Goal: Task Accomplishment & Management: Use online tool/utility

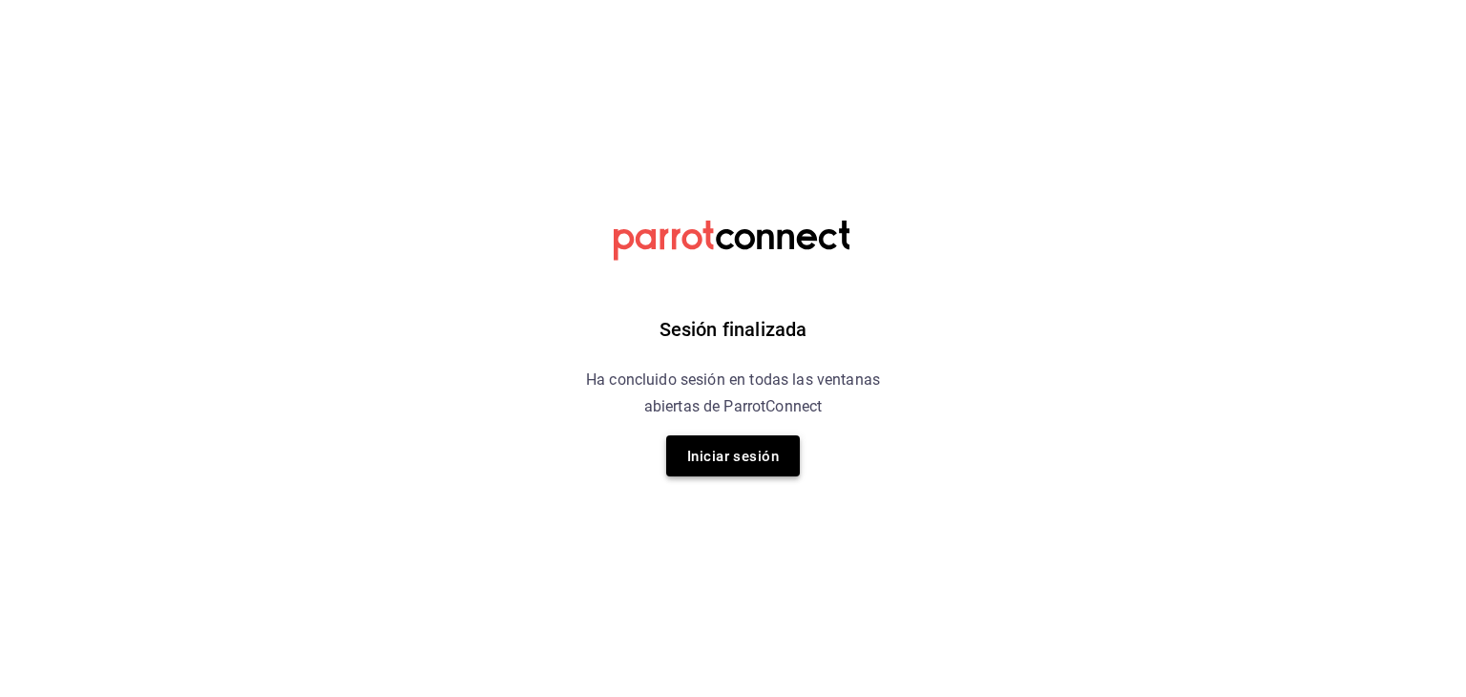
click at [776, 459] on font "Iniciar sesión" at bounding box center [733, 456] width 92 height 17
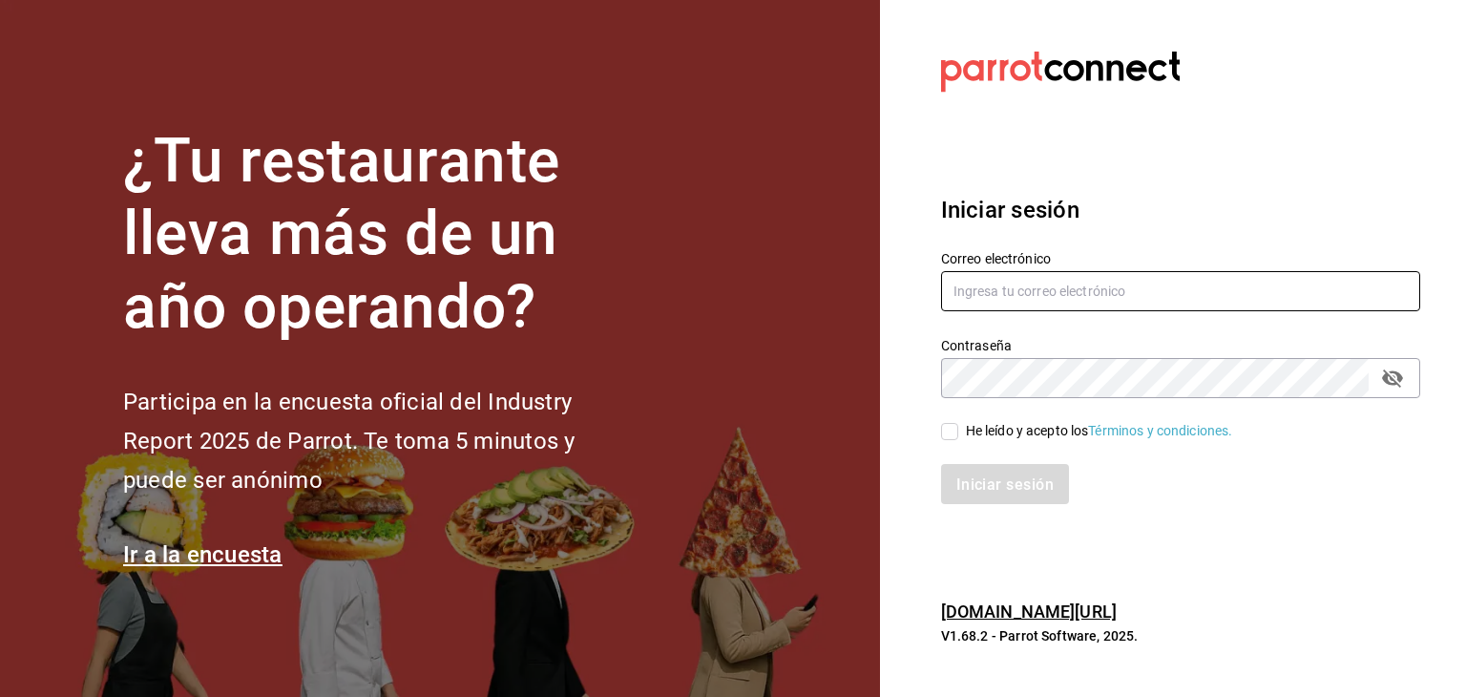
click at [1006, 307] on input "text" at bounding box center [1180, 291] width 479 height 40
type input "[EMAIL_ADDRESS][PERSON_NAME][DOMAIN_NAME]"
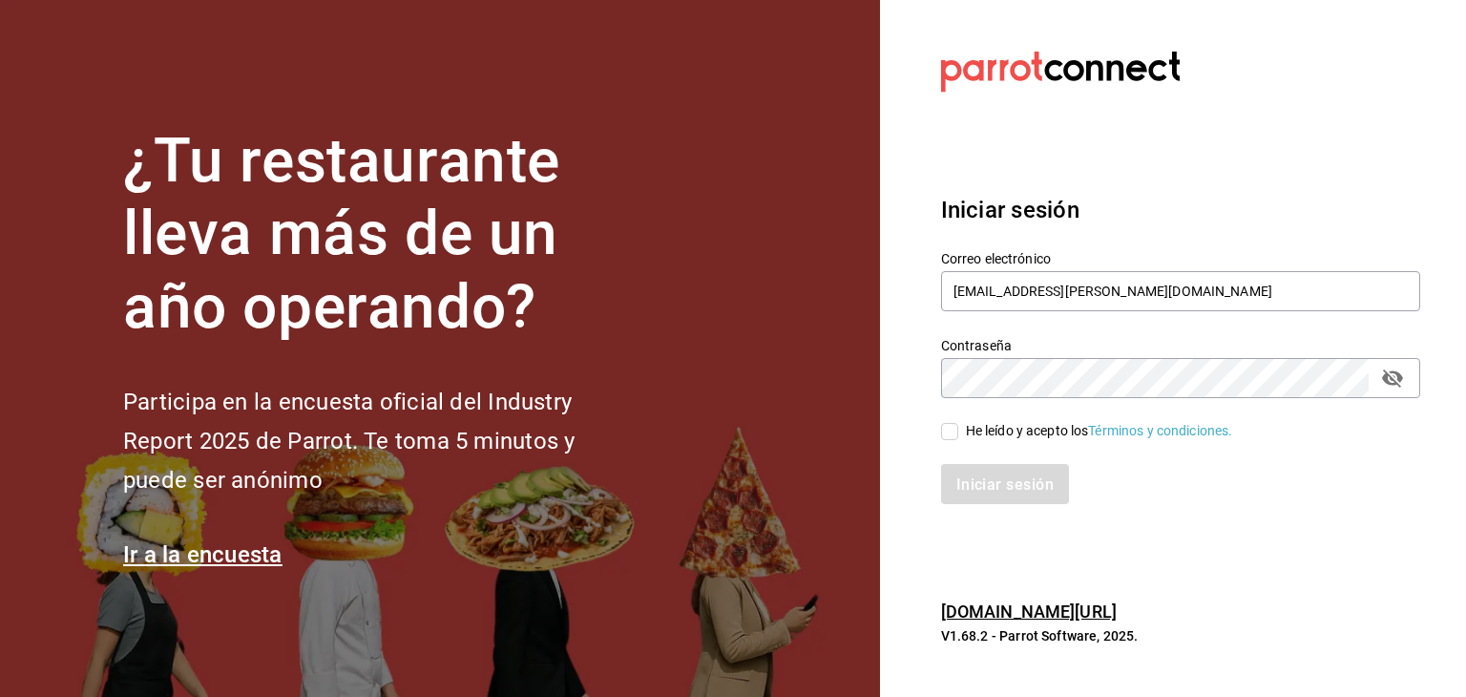
click at [950, 435] on input "He leído y acepto los Términos y condiciones." at bounding box center [949, 431] width 17 height 17
checkbox input "true"
click at [941, 464] on button "Iniciar sesión" at bounding box center [1005, 484] width 128 height 40
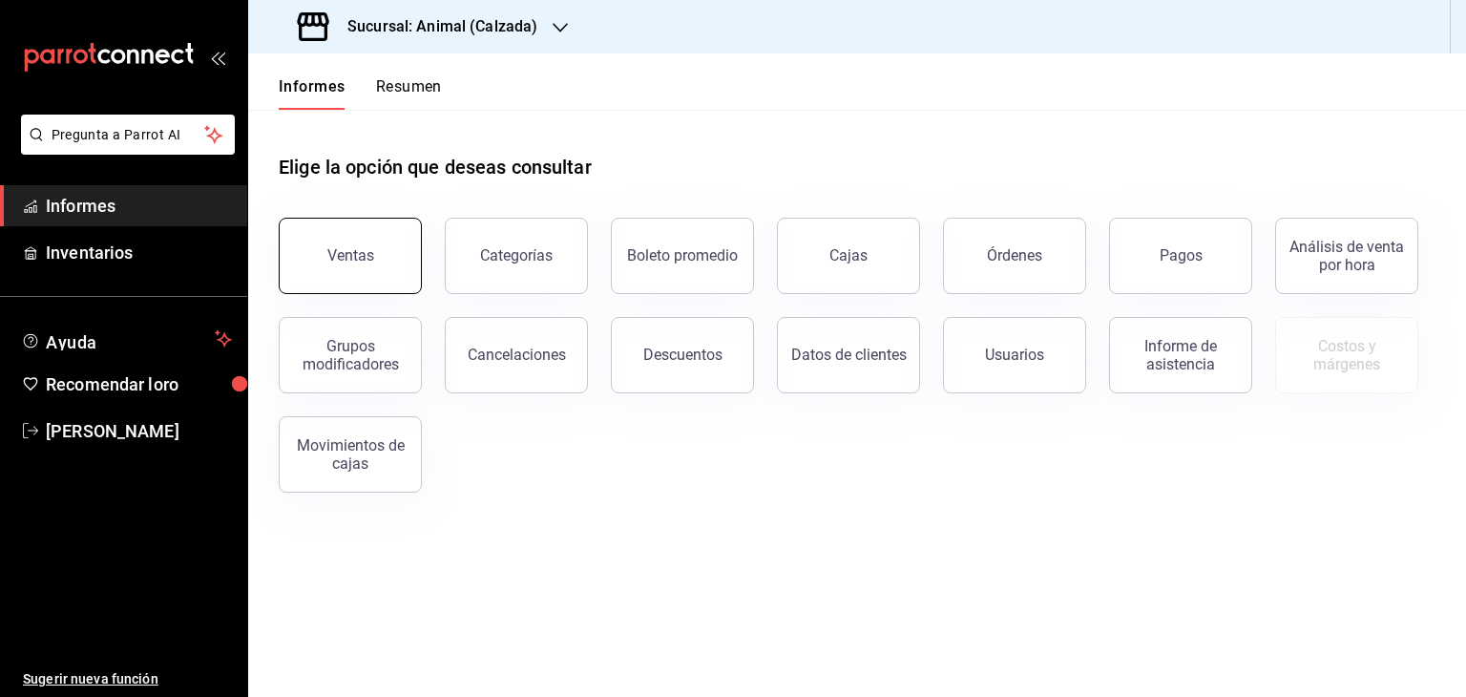
click at [340, 286] on button "Ventas" at bounding box center [350, 256] width 143 height 76
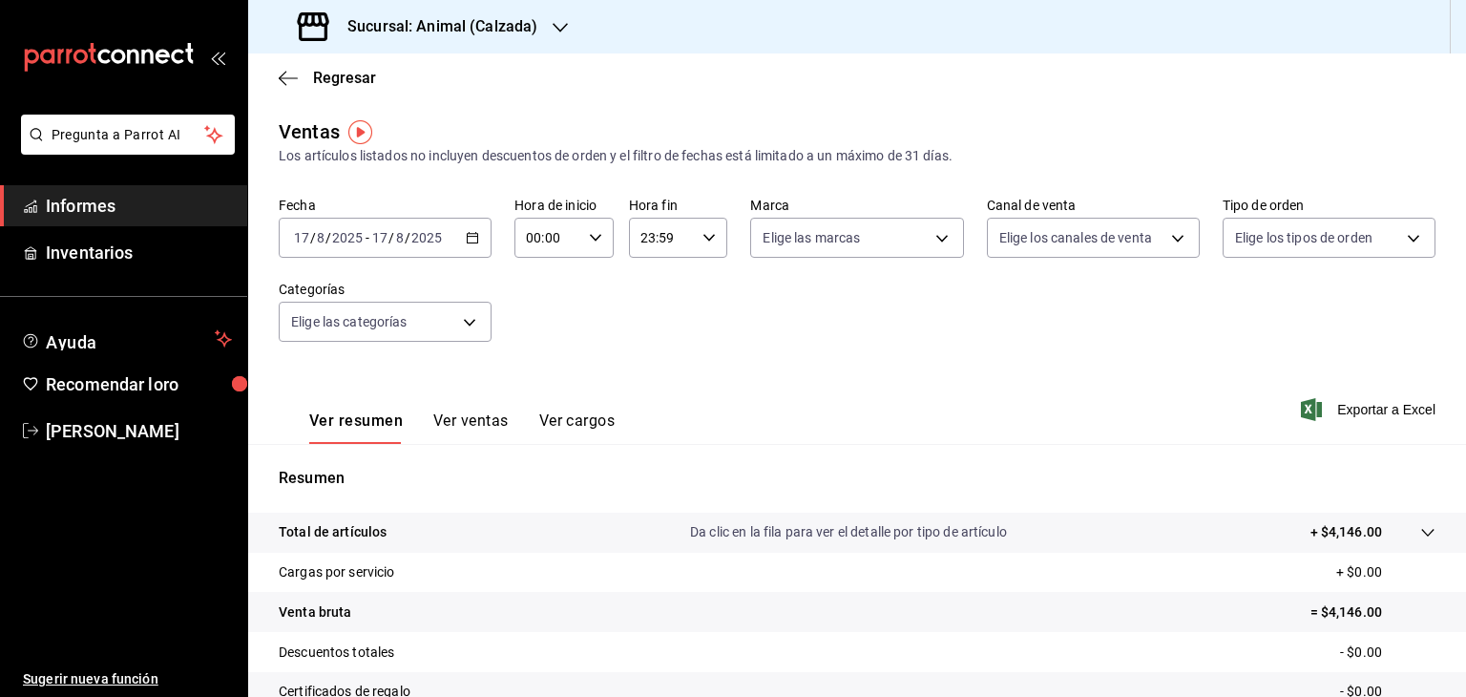
click at [477, 243] on div "2025-08-17 17 / 8 / 2025 - 2025-08-17 17 / 8 / 2025" at bounding box center [385, 238] width 213 height 40
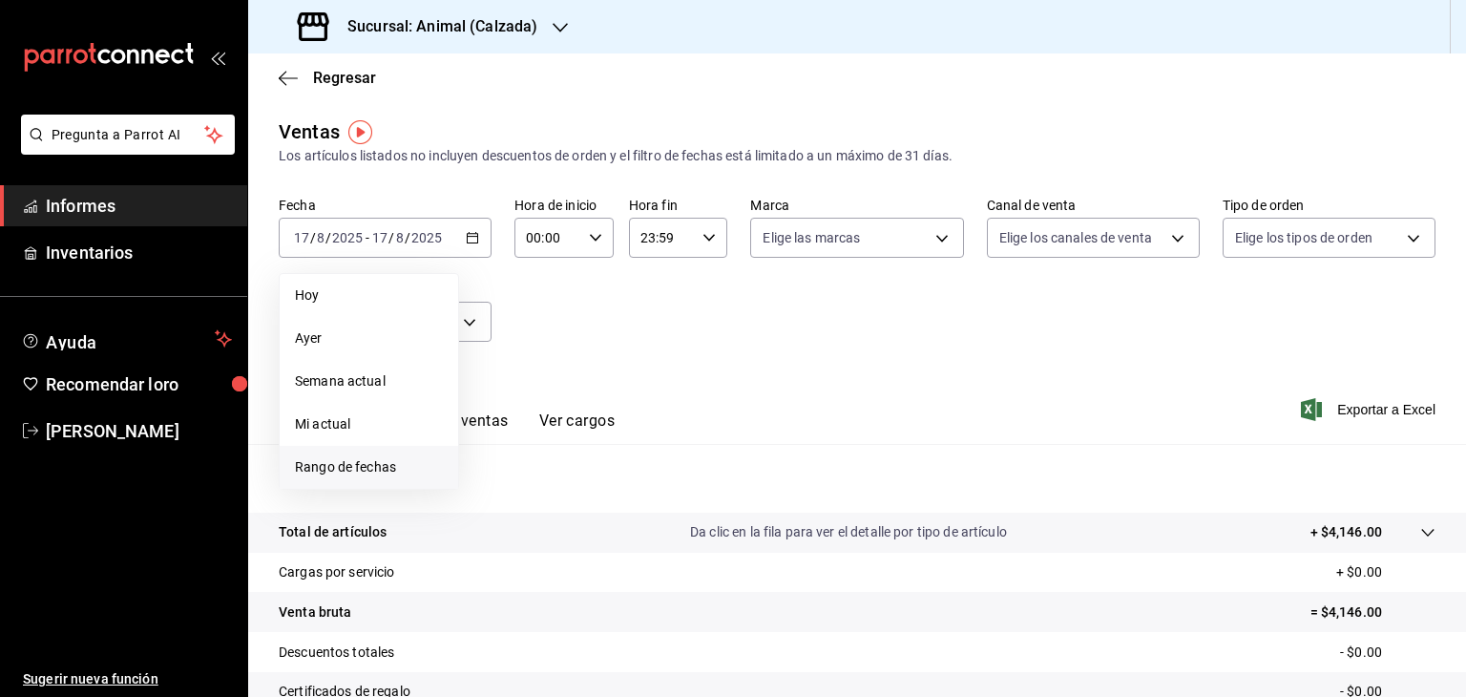
click at [368, 470] on font "Rango de fechas" at bounding box center [345, 466] width 101 height 15
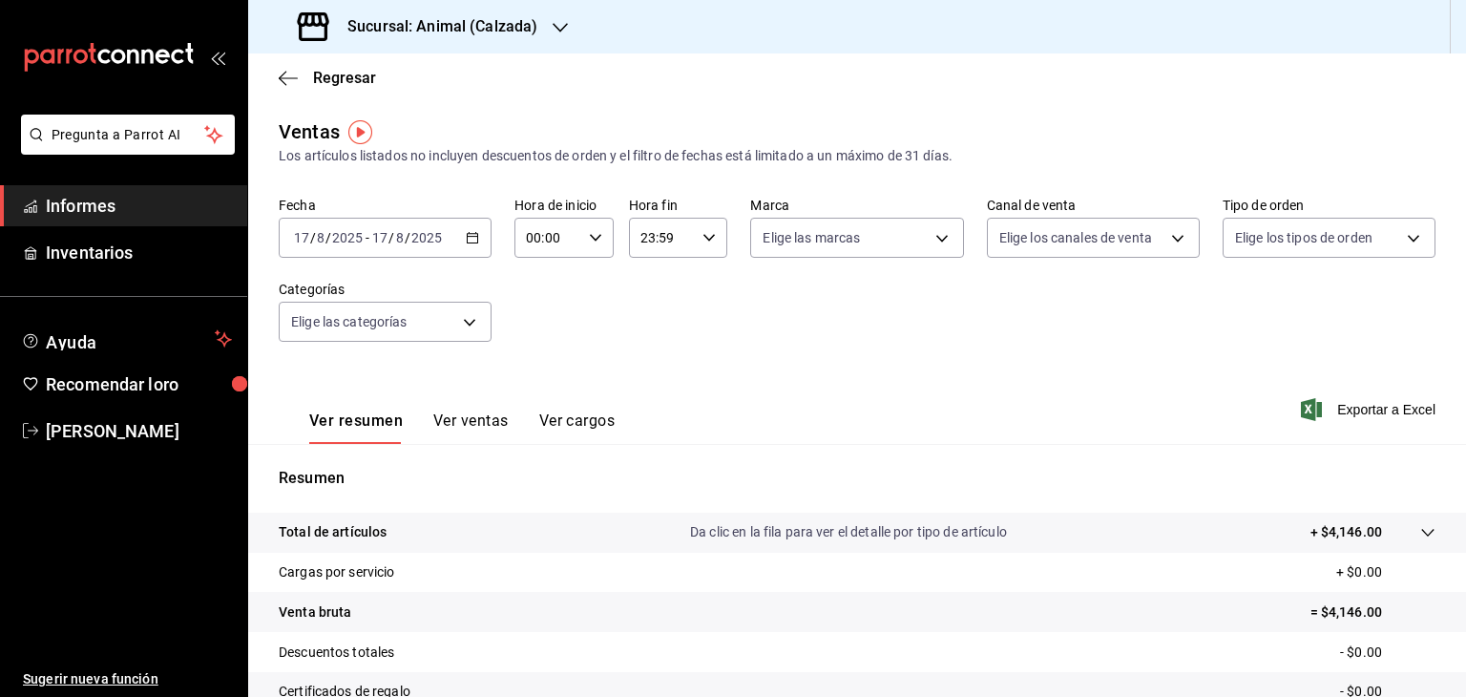
click at [500, 161] on font "Los artículos listados no incluyen descuentos de orden y el filtro de fechas es…" at bounding box center [616, 155] width 674 height 15
click at [470, 246] on div "2025-08-17 17 / 8 / 2025 - 2025-08-17 17 / 8 / 2025" at bounding box center [385, 238] width 213 height 40
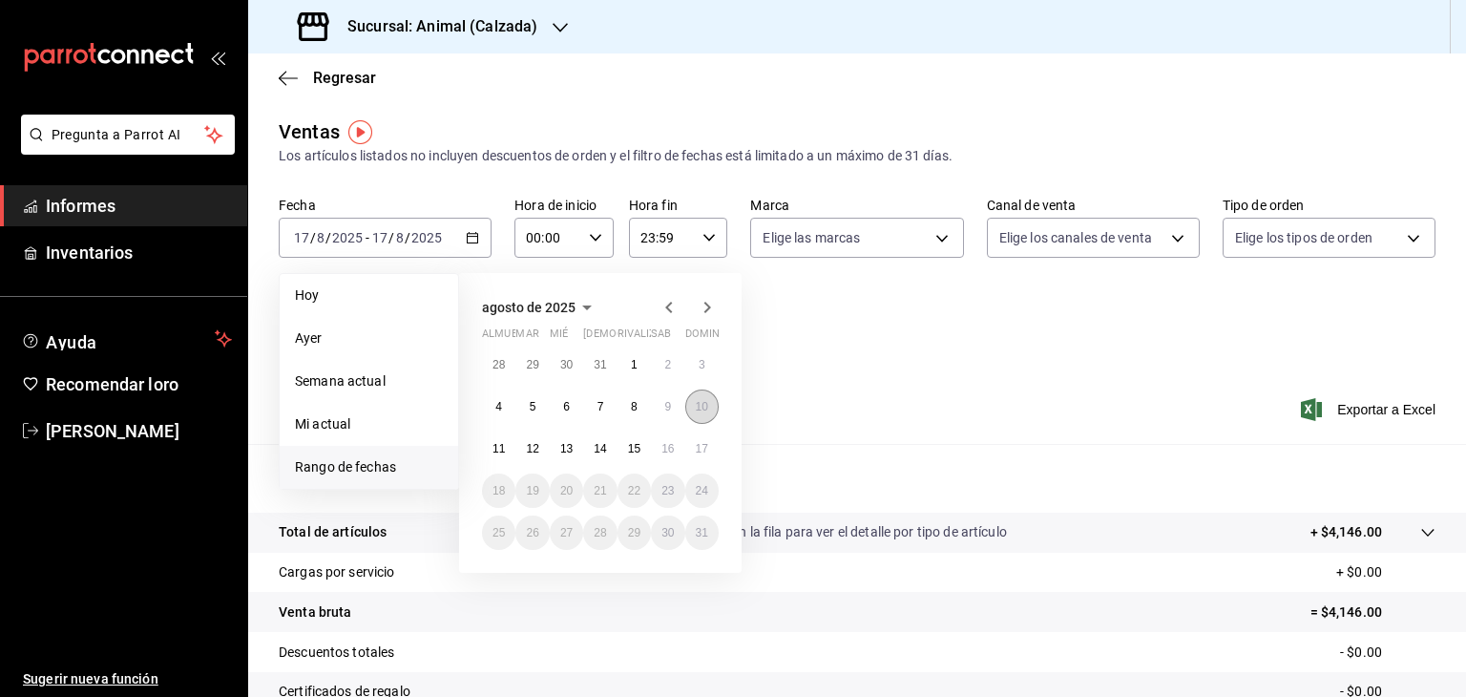
click at [698, 413] on button "10" at bounding box center [701, 406] width 33 height 34
click at [692, 449] on button "17" at bounding box center [701, 448] width 33 height 34
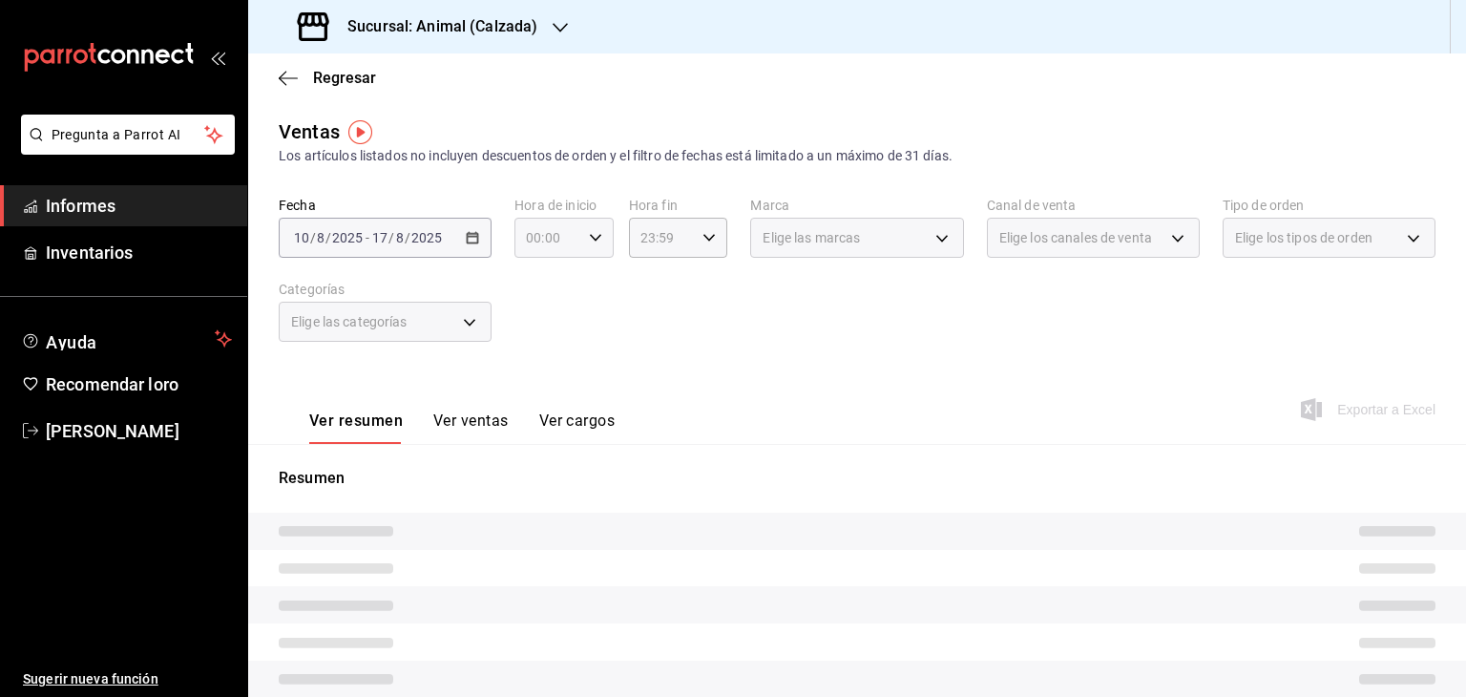
click at [602, 240] on div "00:00 Hora de inicio" at bounding box center [563, 238] width 99 height 40
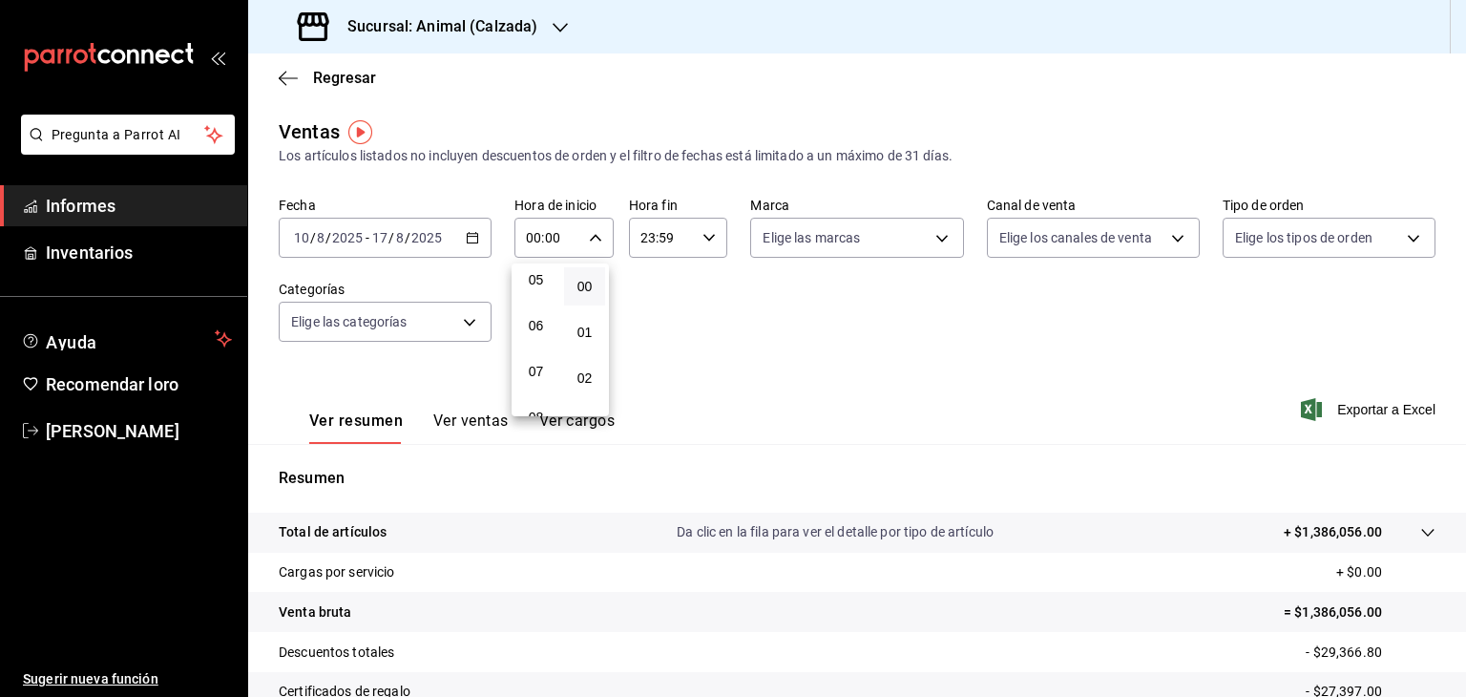
scroll to position [233, 0]
click at [542, 296] on button "05" at bounding box center [535, 282] width 41 height 38
type input "05:00"
click at [704, 241] on div at bounding box center [733, 348] width 1466 height 697
click at [704, 241] on icon "button" at bounding box center [708, 237] width 13 height 13
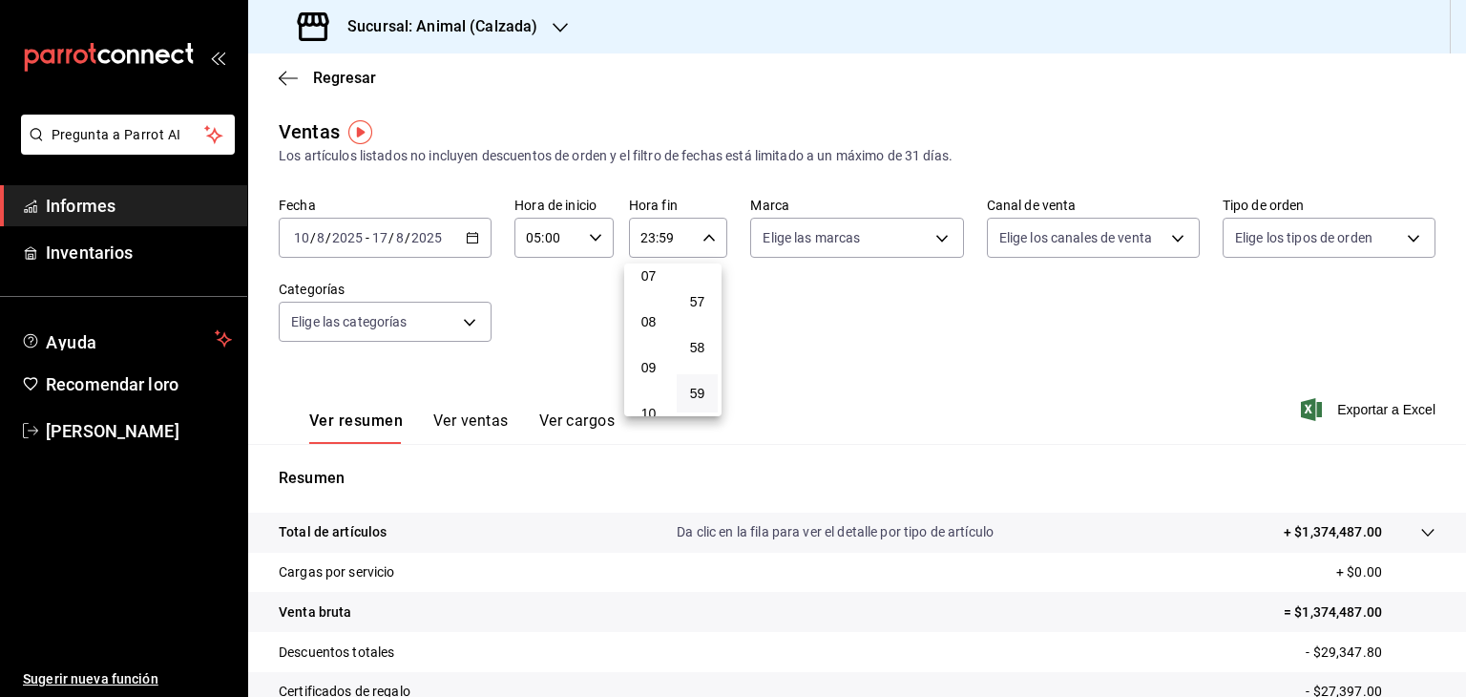
scroll to position [122, 0]
click at [662, 402] on button "05" at bounding box center [648, 393] width 41 height 38
click at [696, 272] on button "00" at bounding box center [697, 286] width 41 height 38
type input "05:00"
click at [854, 345] on div at bounding box center [733, 348] width 1466 height 697
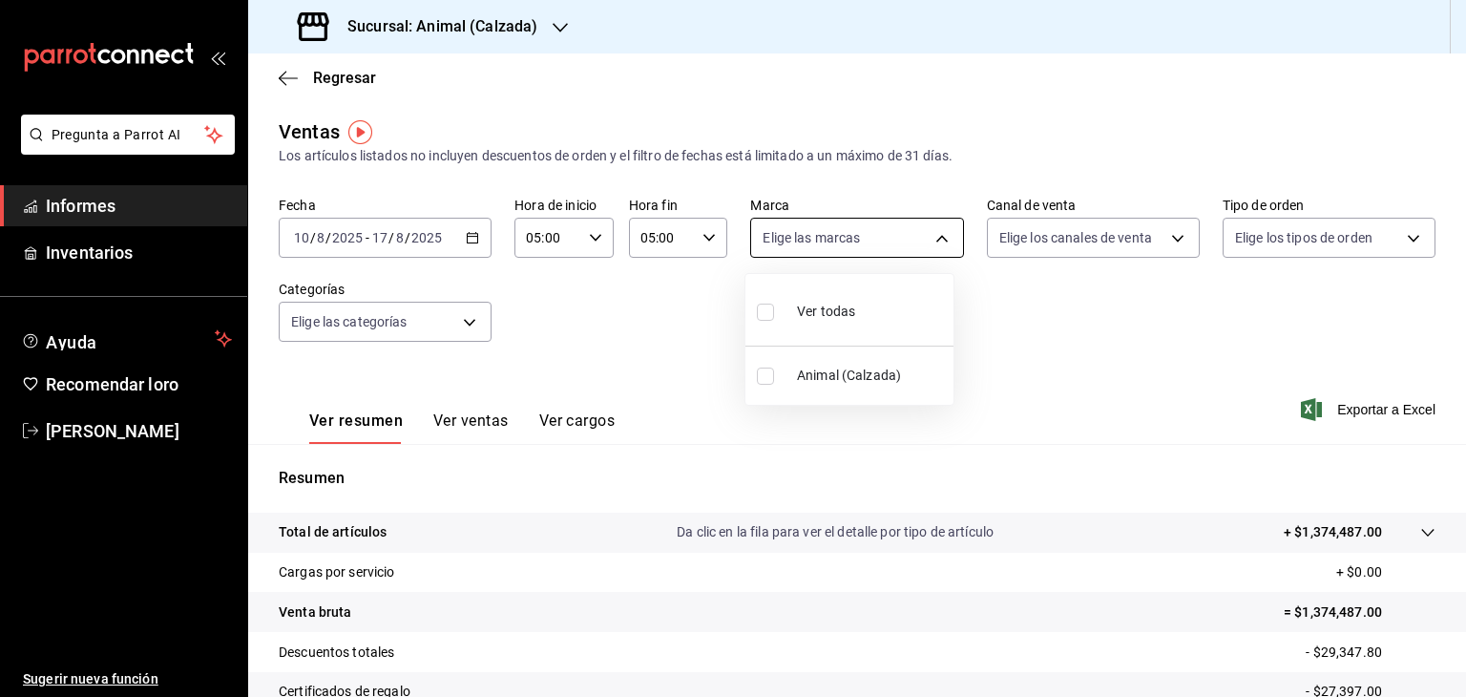
click at [901, 246] on body "Pregunta a Parrot AI Informes Inventarios Ayuda Recomendar loro Cristian Mercad…" at bounding box center [733, 348] width 1466 height 697
click at [847, 317] on font "Ver todos" at bounding box center [826, 310] width 58 height 15
type input "e26472f3-9262-489d-bcba-4c6b034529c7"
checkbox input "true"
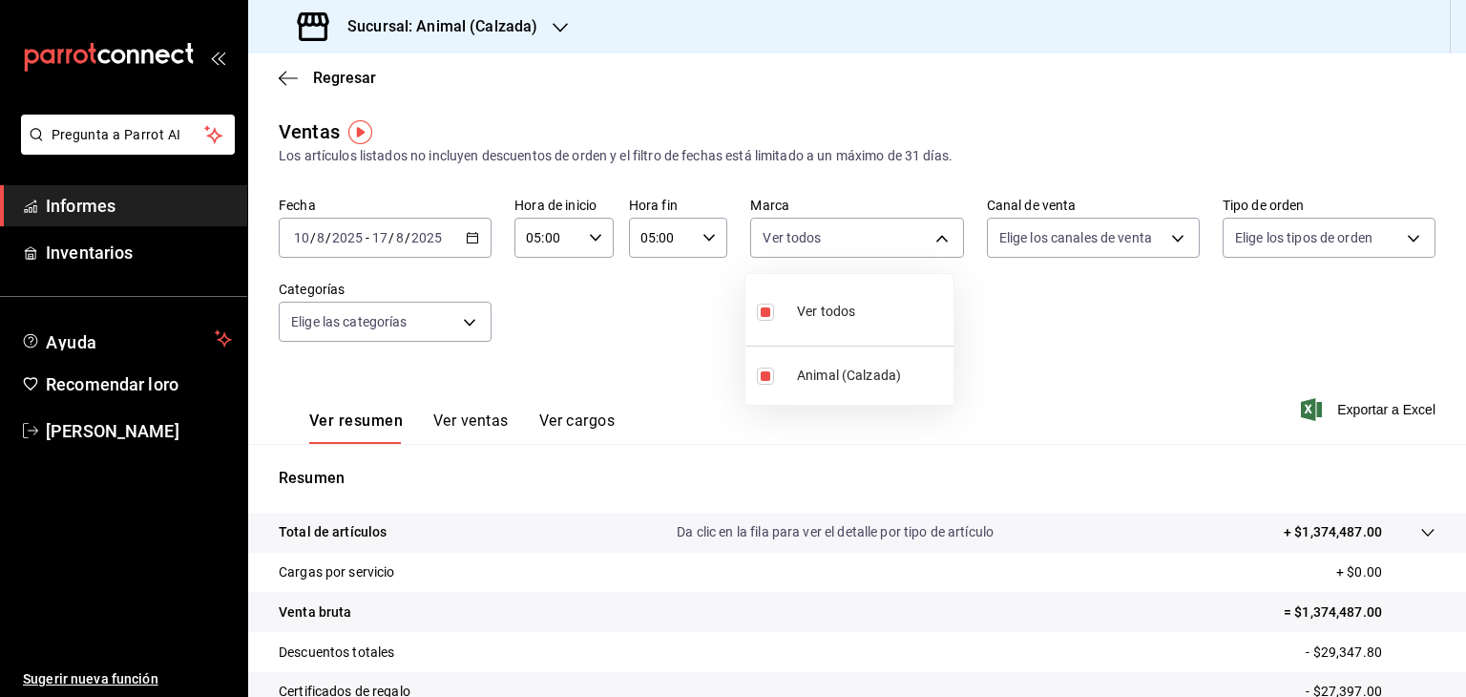
click at [521, 30] on div at bounding box center [733, 348] width 1466 height 697
click at [521, 30] on font "Sucursal: Animal (Calzada)" at bounding box center [442, 26] width 190 height 18
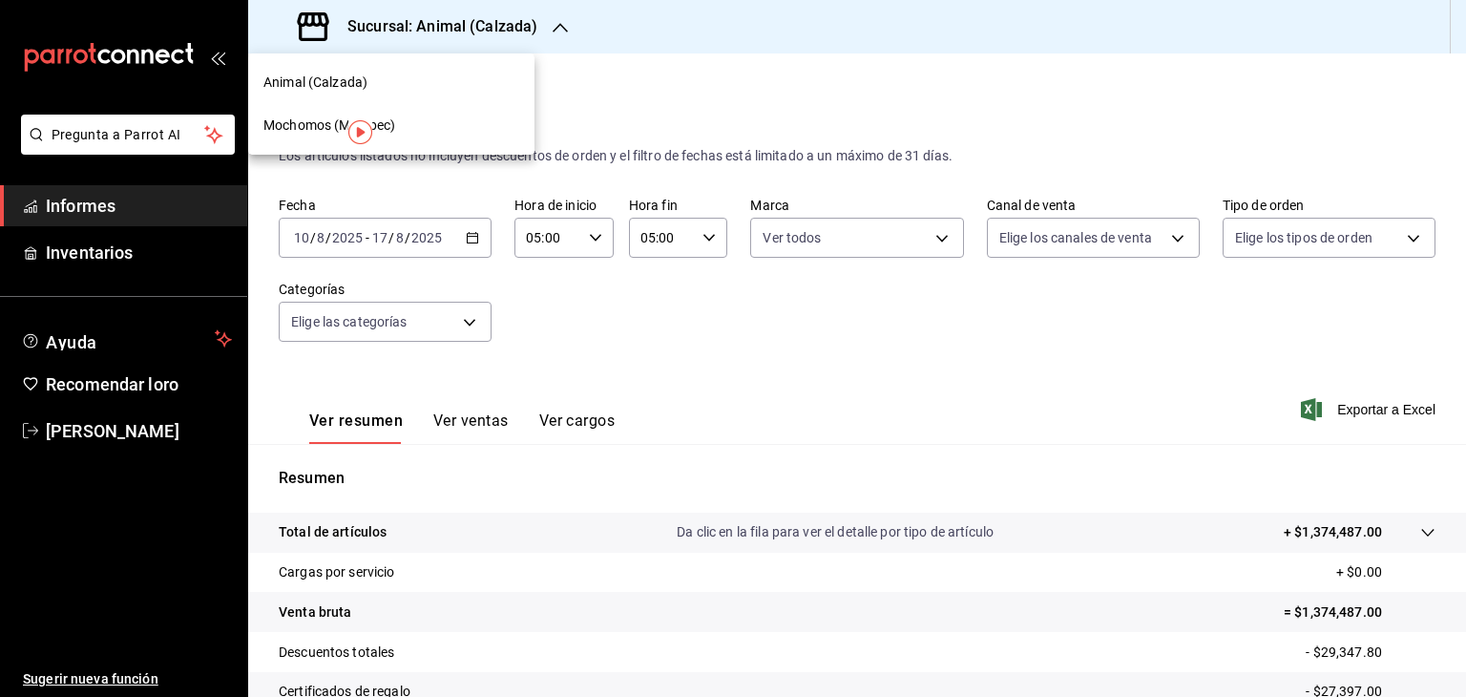
click at [419, 135] on div "Mochomos (Metepec)" at bounding box center [391, 125] width 256 height 20
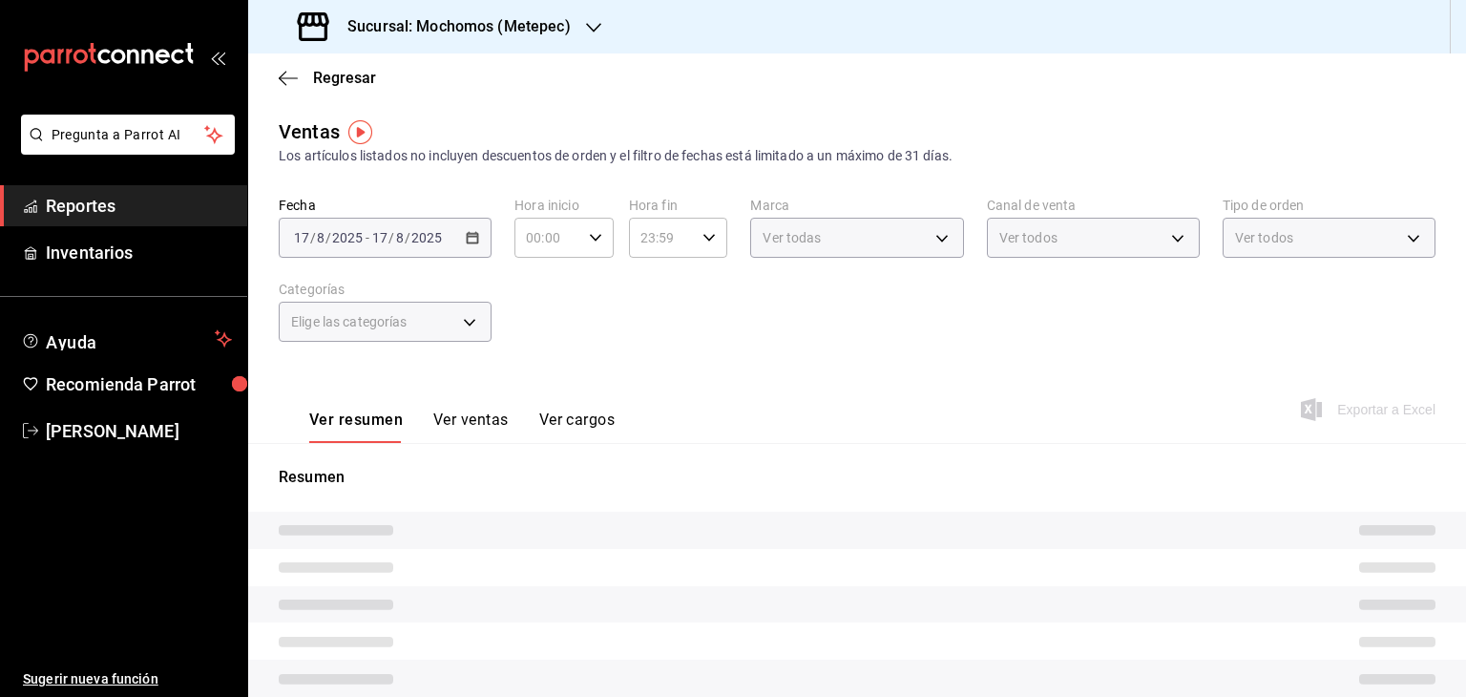
type input "05:00"
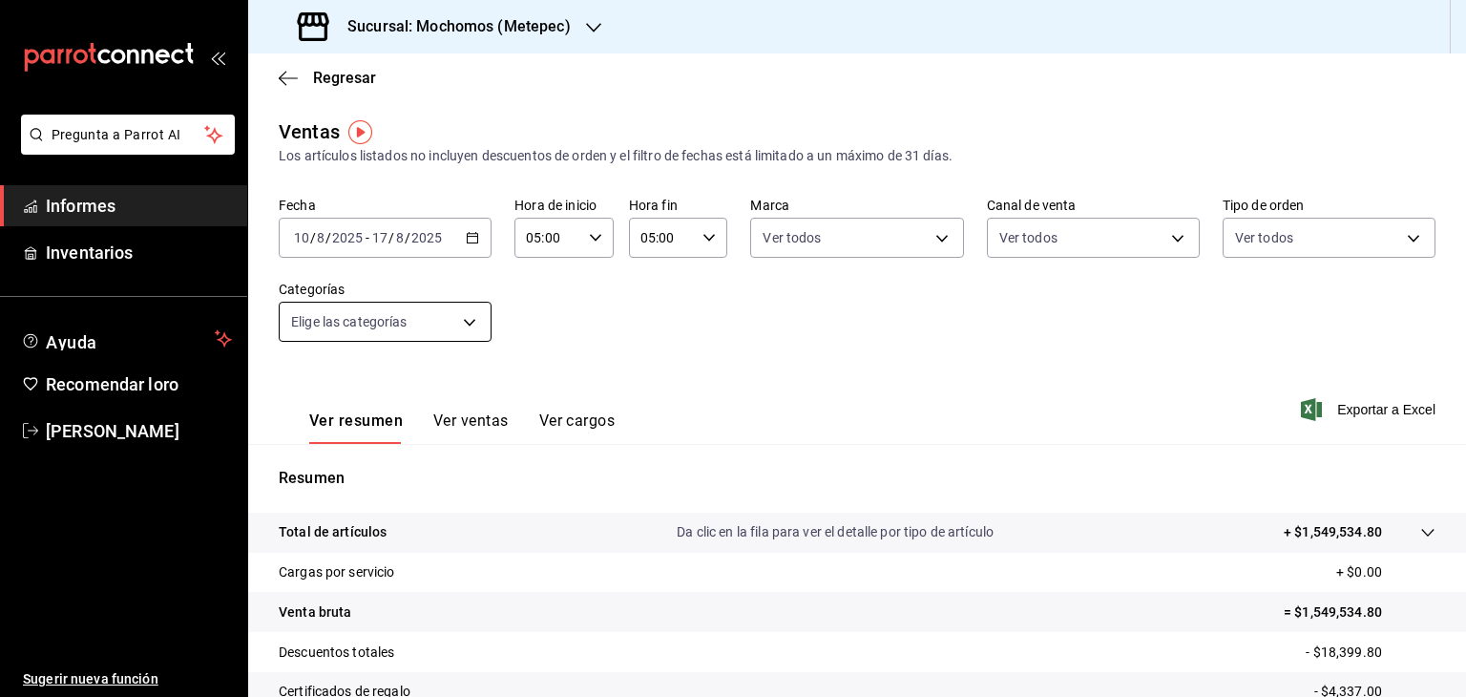
click at [473, 316] on body "Pregunta a Parrot AI Informes Inventarios Ayuda Recomendar loro Cristian Mercad…" at bounding box center [733, 348] width 1466 height 697
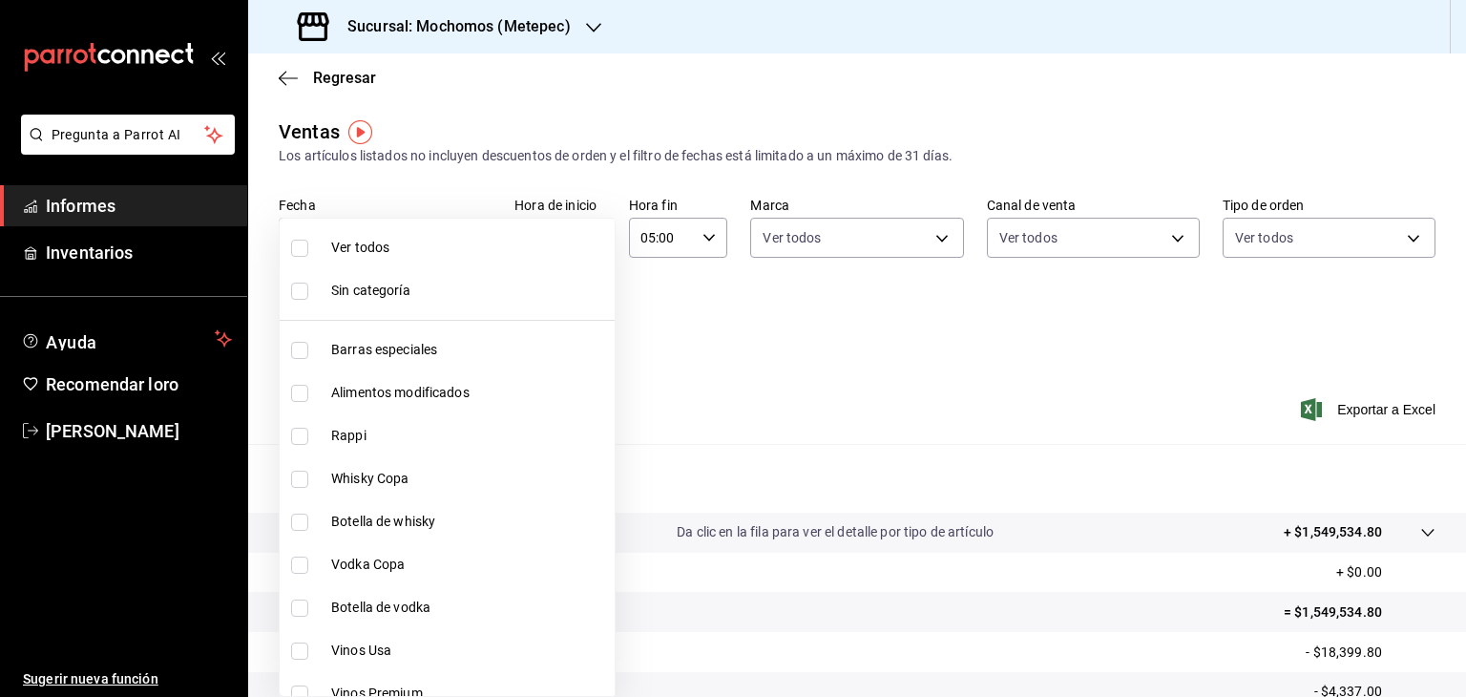
click at [356, 356] on font "Barras especiales" at bounding box center [384, 349] width 106 height 15
type input "c9cbc288-c827-488d-81f5-370afefb1912"
checkbox input "true"
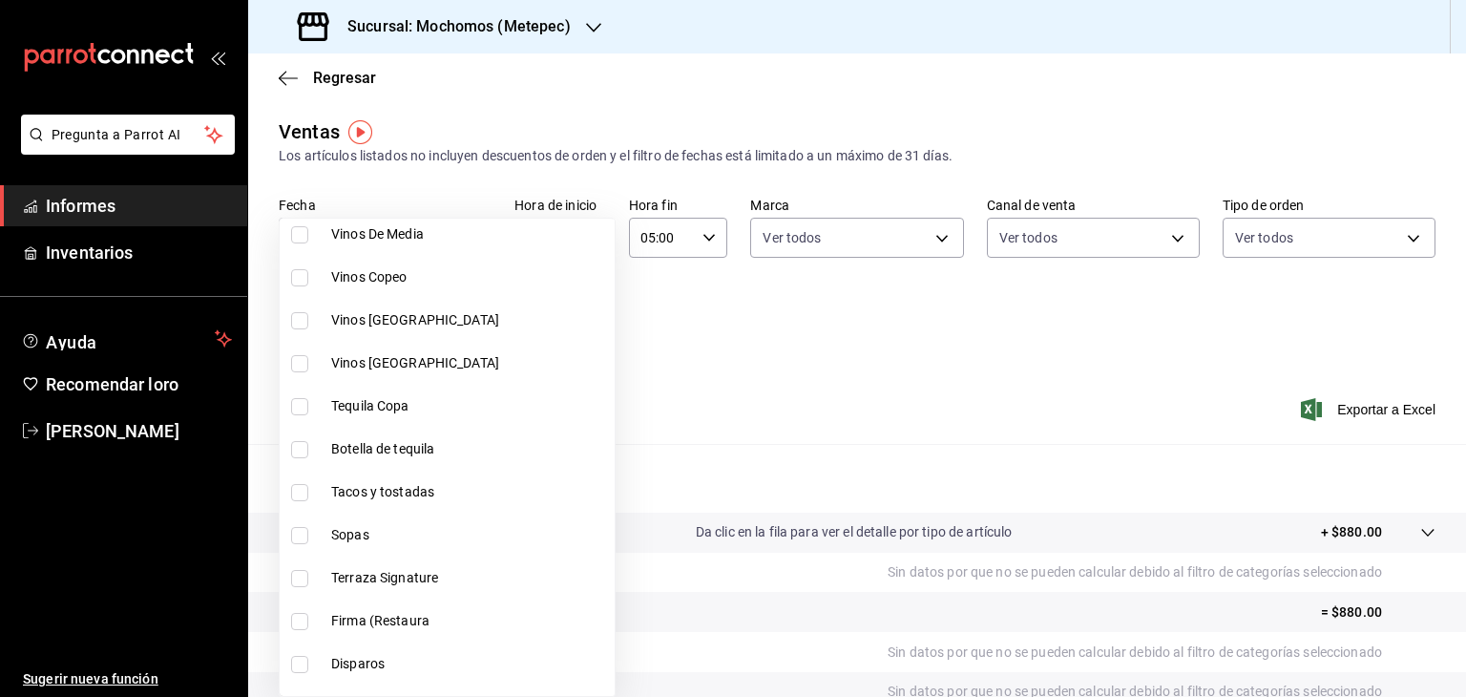
scroll to position [675, 0]
click at [331, 577] on font "Terraza Signature" at bounding box center [384, 576] width 107 height 15
type input "c9cbc288-c827-488d-81f5-370afefb1912,a04e315e-dd72-419a-8130-7075e7f674dd"
checkbox input "true"
click at [332, 612] on font "Firma (Restaura" at bounding box center [380, 619] width 98 height 15
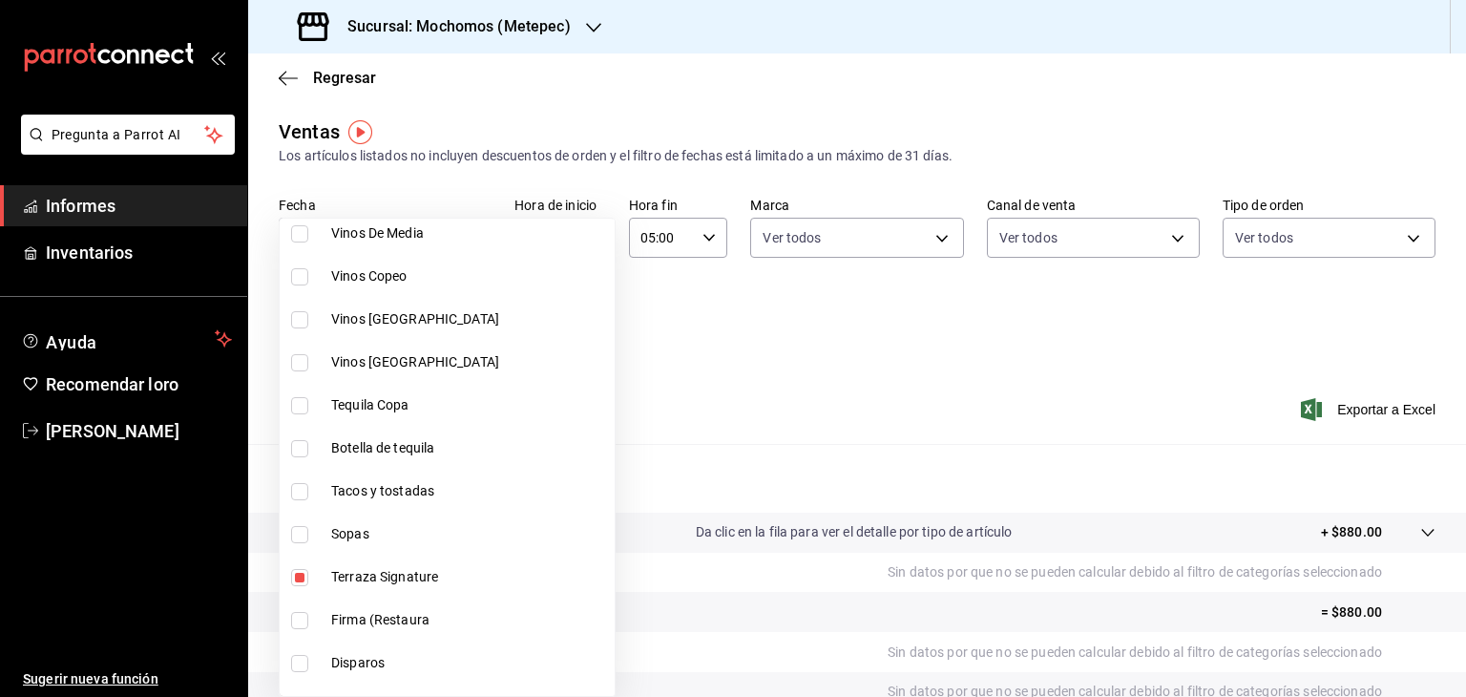
type input "c9cbc288-c827-488d-81f5-370afefb1912,a04e315e-dd72-419a-8130-7075e7f674dd,aef3f…"
checkbox input "true"
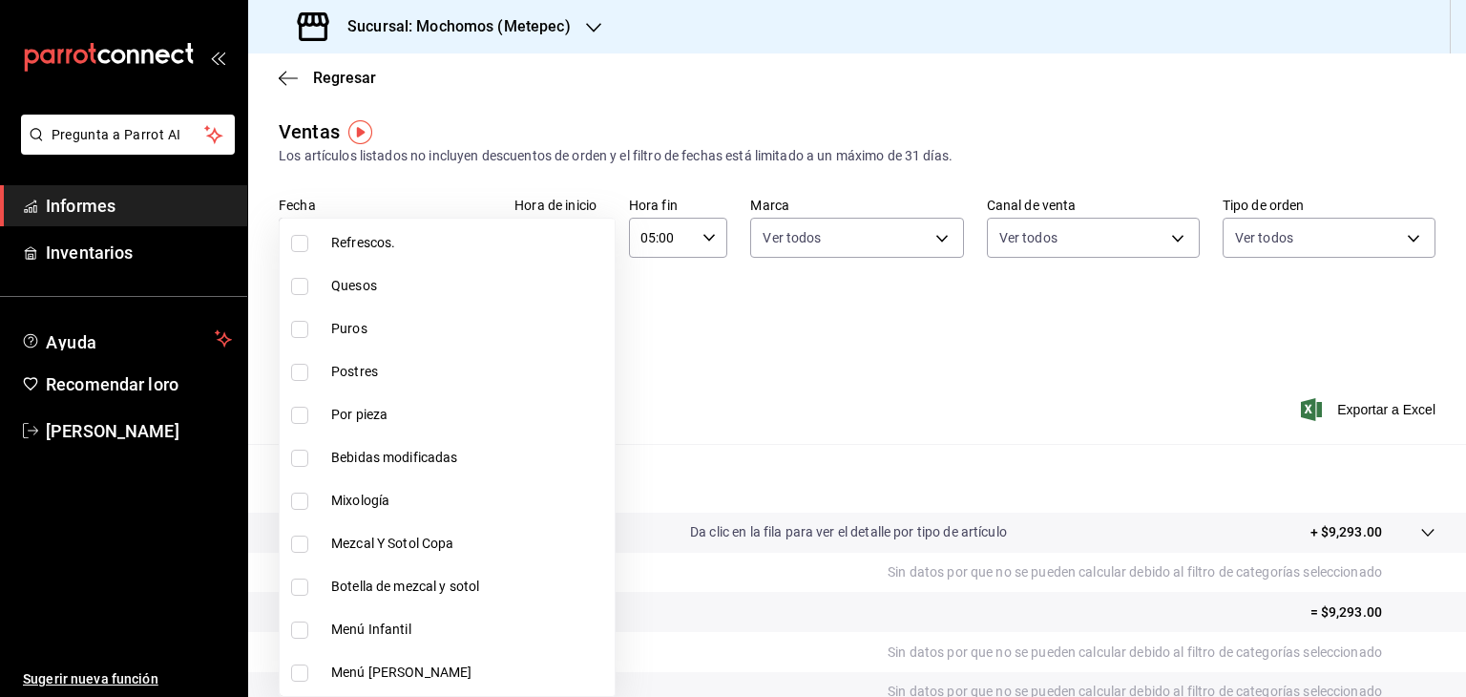
scroll to position [1320, 0]
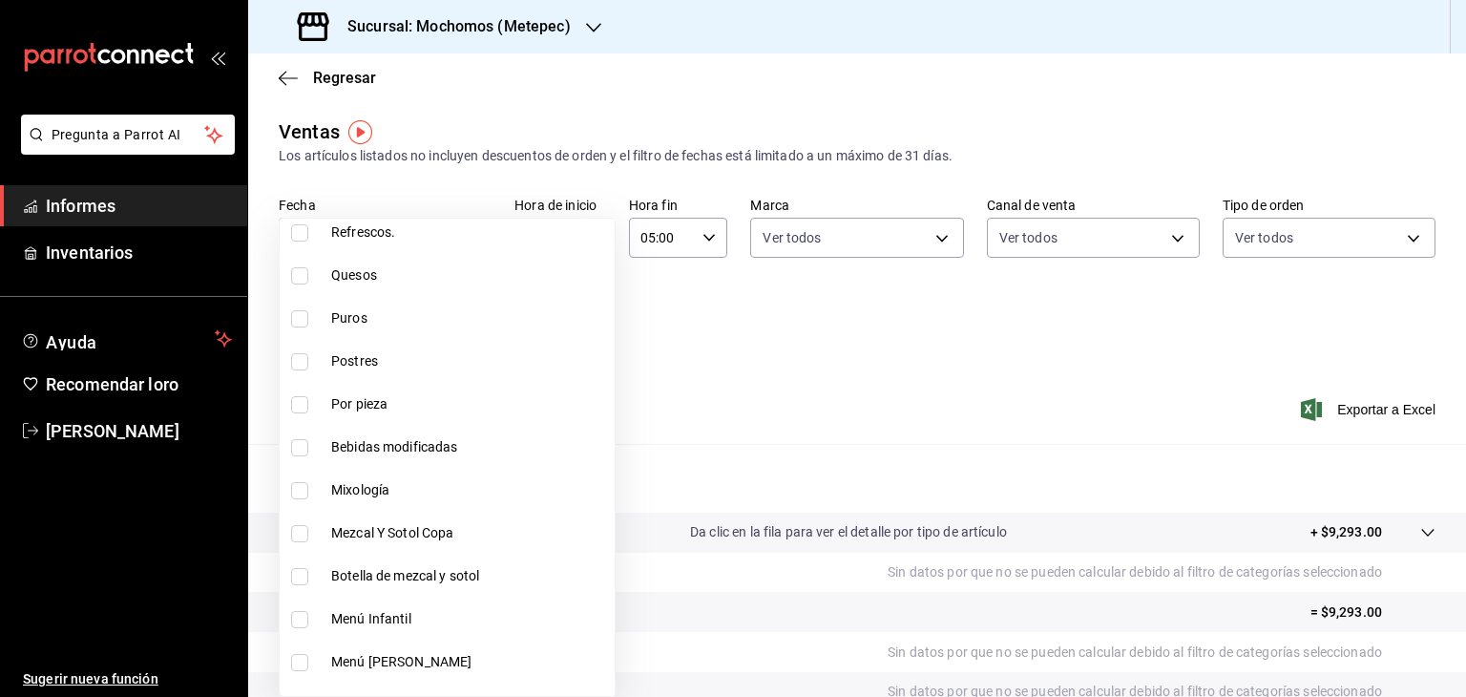
click at [378, 480] on span "Mixología" at bounding box center [469, 490] width 276 height 20
type input "c9cbc288-c827-488d-81f5-370afefb1912,a04e315e-dd72-419a-8130-7075e7f674dd,aef3f…"
checkbox input "true"
click at [1172, 238] on div at bounding box center [733, 348] width 1466 height 697
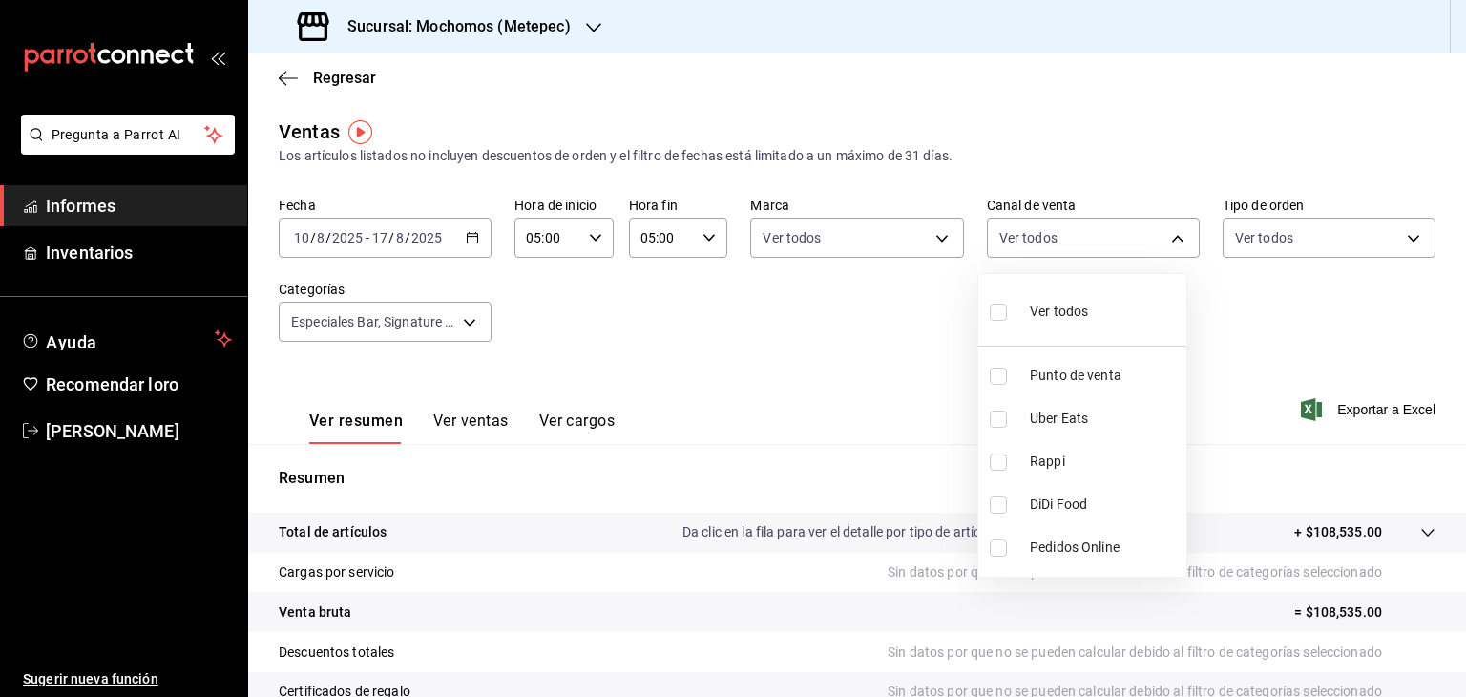
click at [1172, 238] on body "Pregunta a Parrot AI Informes Inventarios Ayuda Recomendar loro Cristian Mercad…" at bounding box center [733, 348] width 1466 height 697
click at [1083, 317] on font "Ver todos" at bounding box center [1059, 310] width 58 height 15
type input "PARROT,UBER_EATS,RAPPI,DIDI_FOOD,ONLINE"
checkbox input "true"
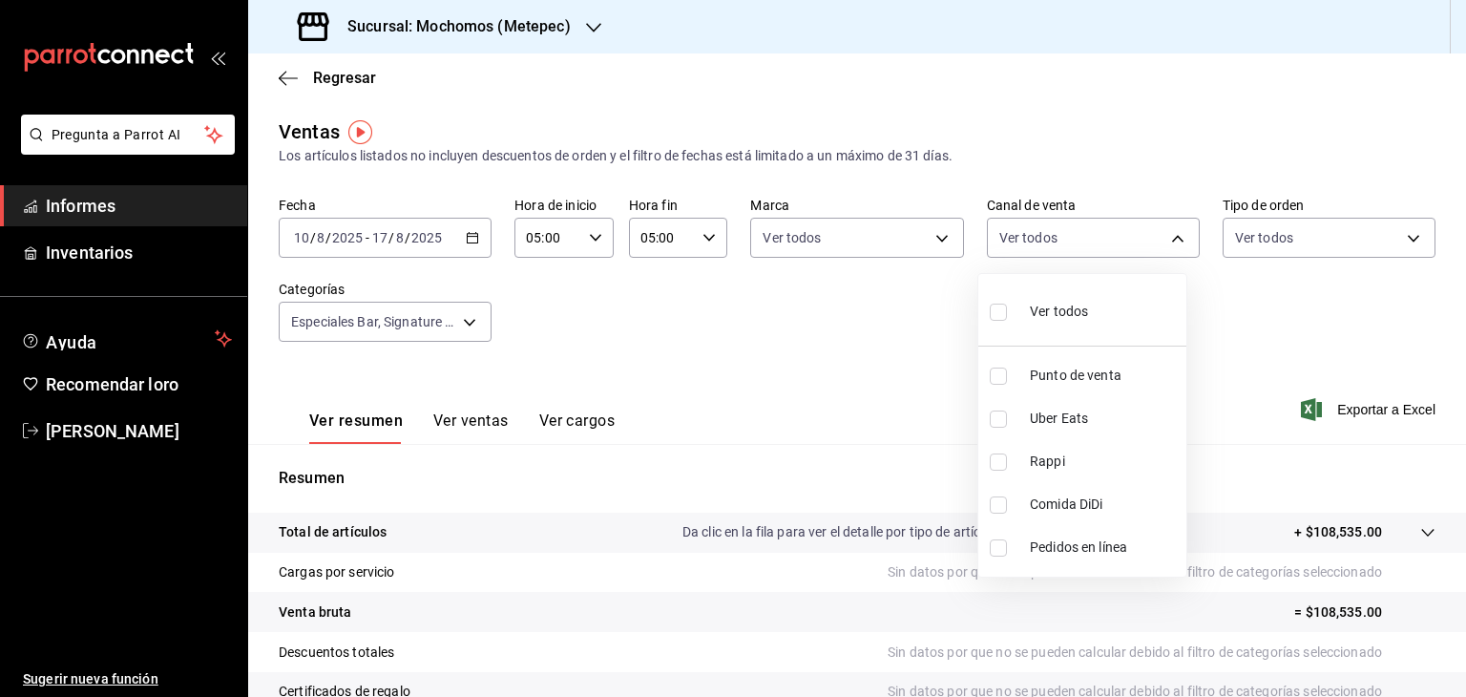
checkbox input "true"
click at [1368, 235] on div at bounding box center [733, 348] width 1466 height 697
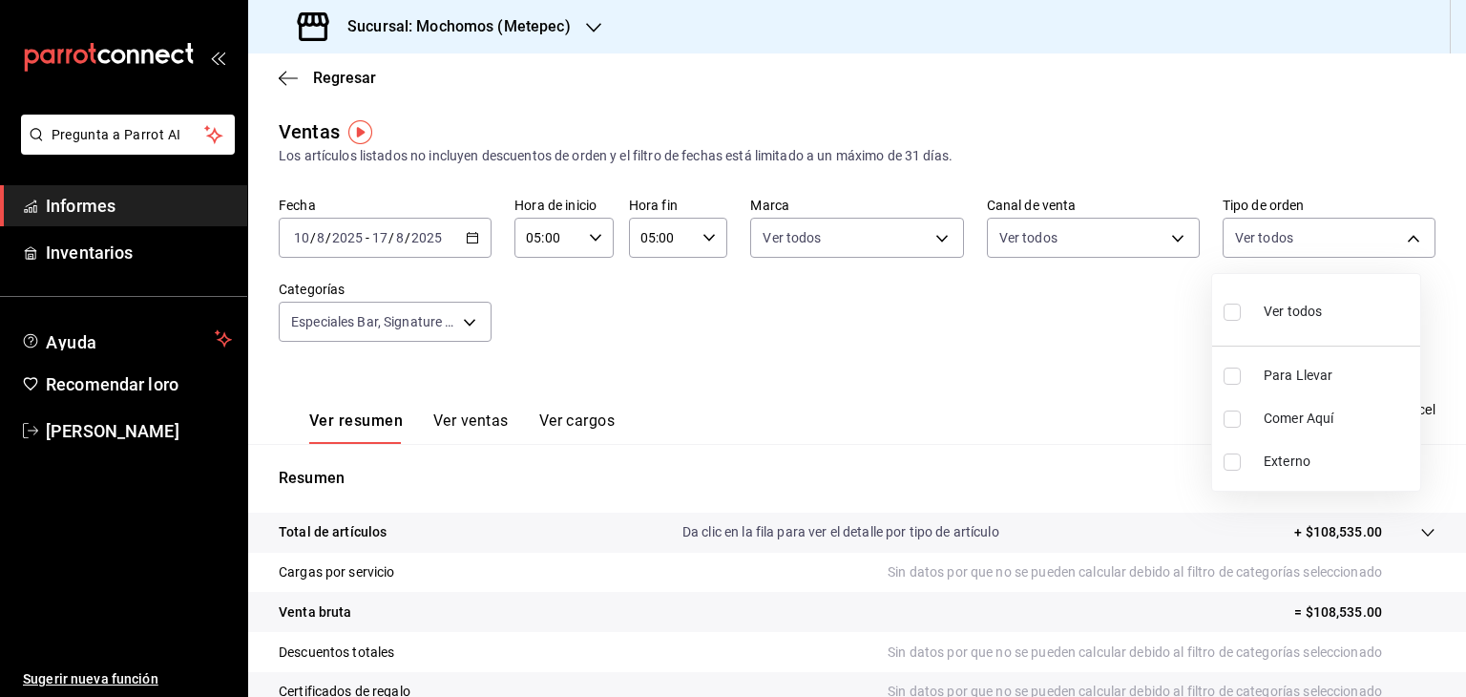
click at [1368, 235] on body "Pregunta a Parrot AI Informes Inventarios Ayuda Recomendar loro Cristian Mercad…" at bounding box center [733, 348] width 1466 height 697
click at [1230, 313] on input "checkbox" at bounding box center [1231, 311] width 17 height 17
checkbox input "true"
type input "3a236ed8-2e24-47ca-8e59-ead494492482,da8509e8-5fca-4f62-958e-973104937870,EXTER…"
checkbox input "true"
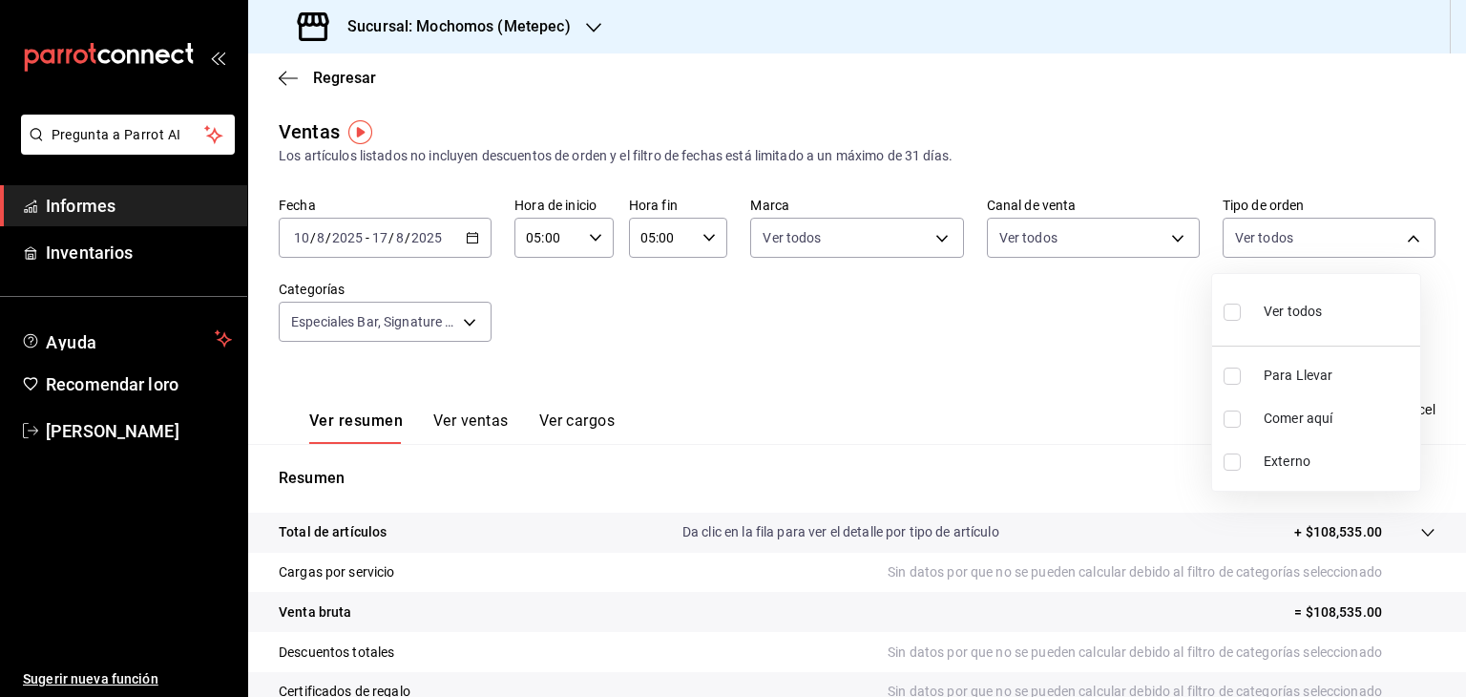
checkbox input "true"
click at [908, 218] on div at bounding box center [733, 348] width 1466 height 697
click at [1367, 407] on font "Exportar a Excel" at bounding box center [1386, 409] width 98 height 15
click at [477, 244] on div "2025-08-10 10 / 8 / 2025 - 2025-08-17 17 / 8 / 2025" at bounding box center [385, 238] width 213 height 40
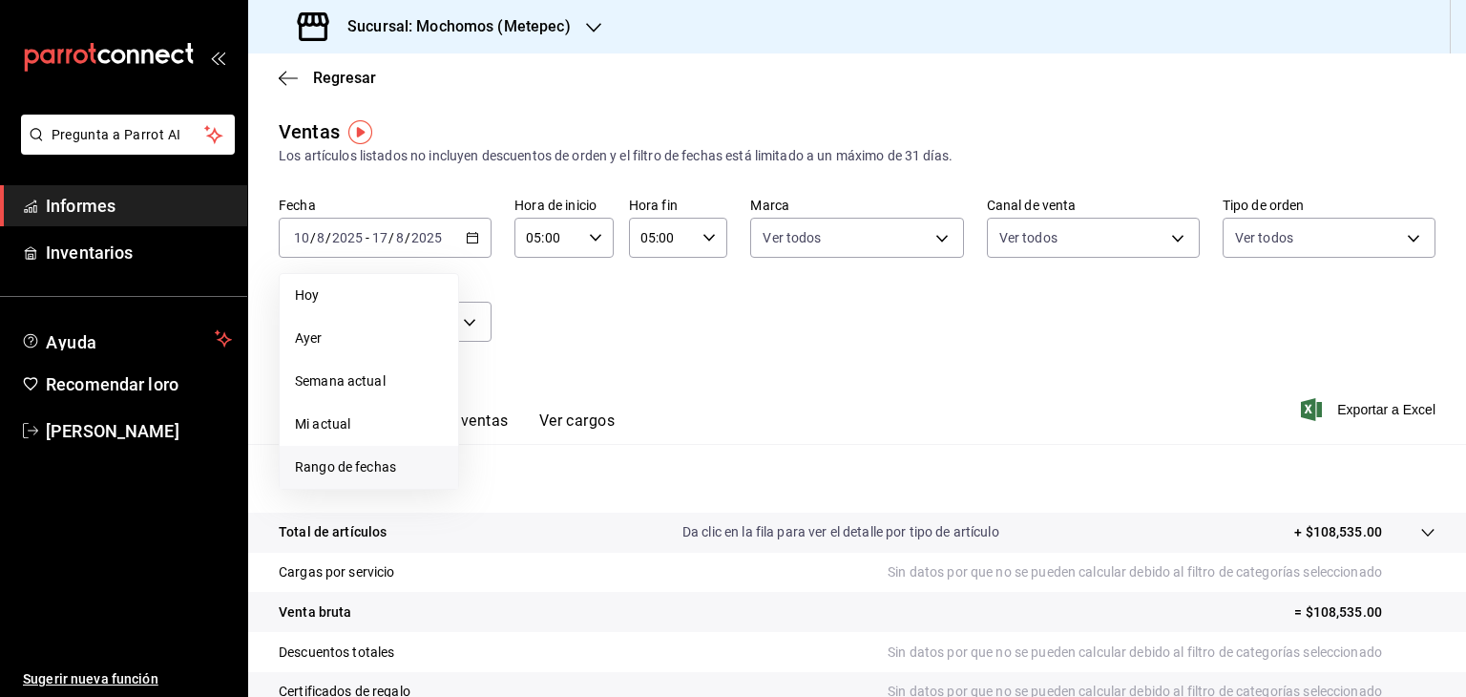
click at [376, 468] on font "Rango de fechas" at bounding box center [345, 466] width 101 height 15
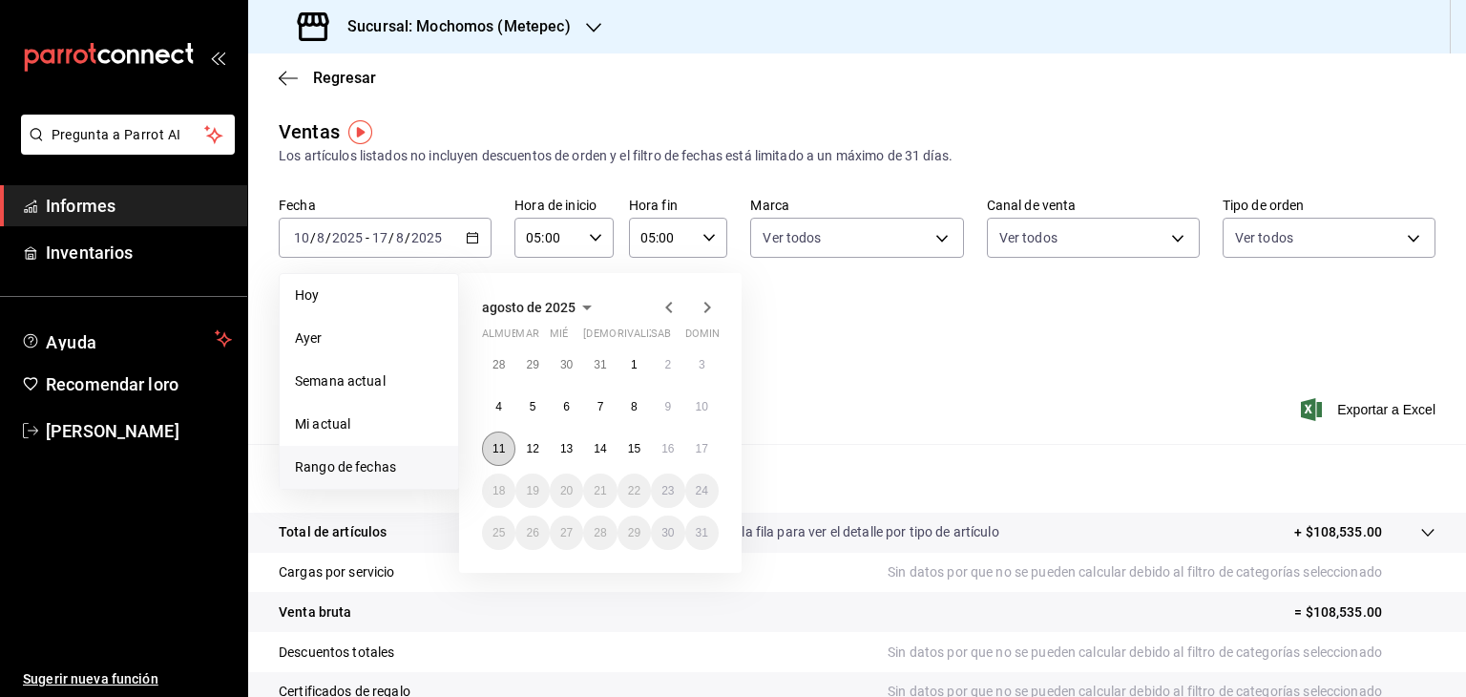
click at [499, 451] on font "11" at bounding box center [498, 448] width 12 height 13
click at [699, 445] on font "17" at bounding box center [702, 448] width 12 height 13
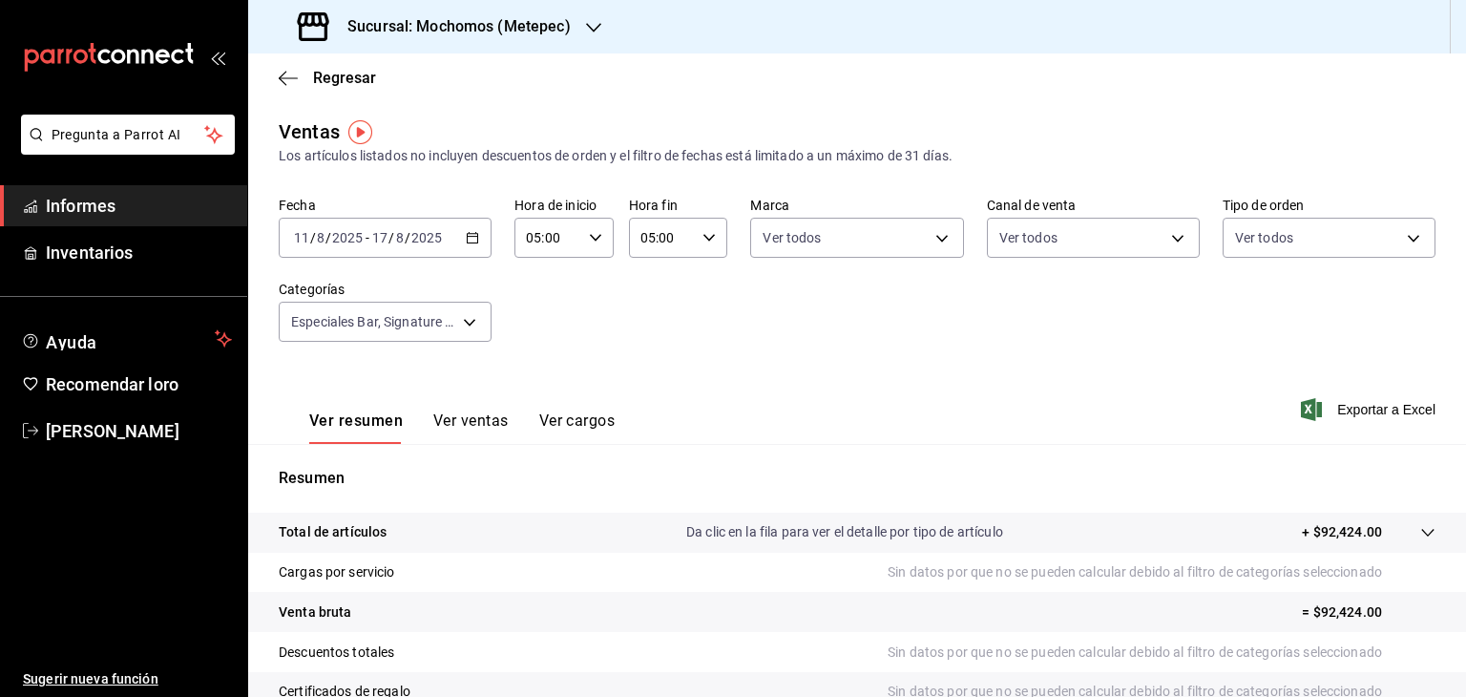
click at [476, 238] on icon "button" at bounding box center [472, 237] width 13 height 13
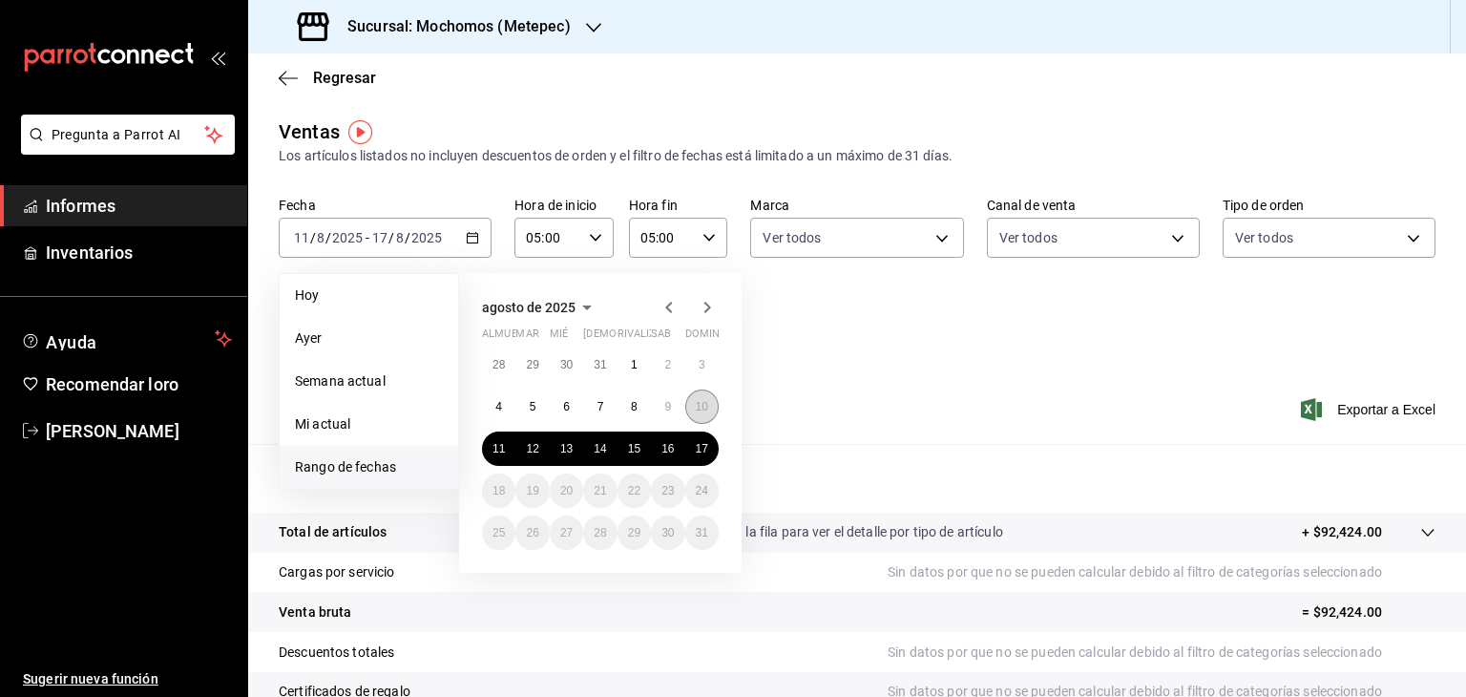
click at [702, 395] on button "10" at bounding box center [701, 406] width 33 height 34
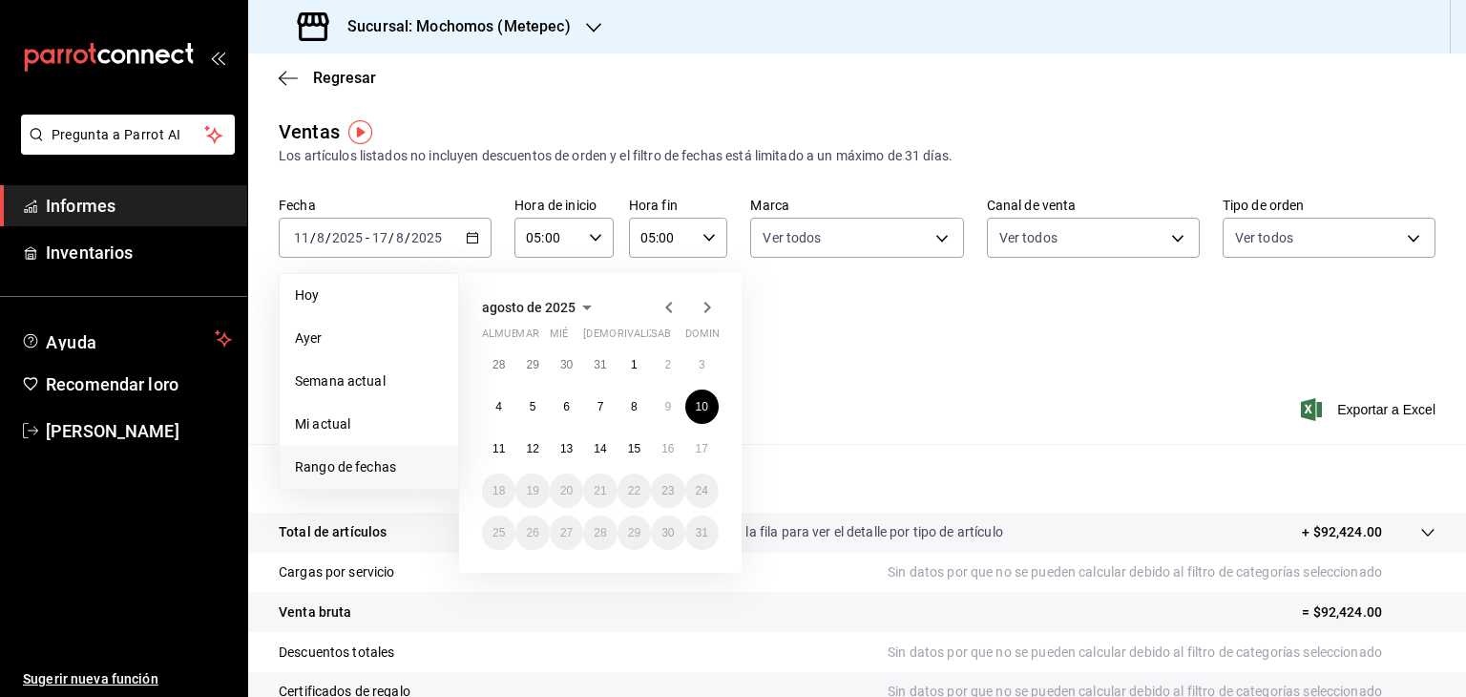
click at [954, 337] on div "Fecha 2025-08-11 11 / 8 / 2025 - 2025-08-17 17 / 8 / 2025 Hoy Ayer Semana actua…" at bounding box center [857, 281] width 1157 height 168
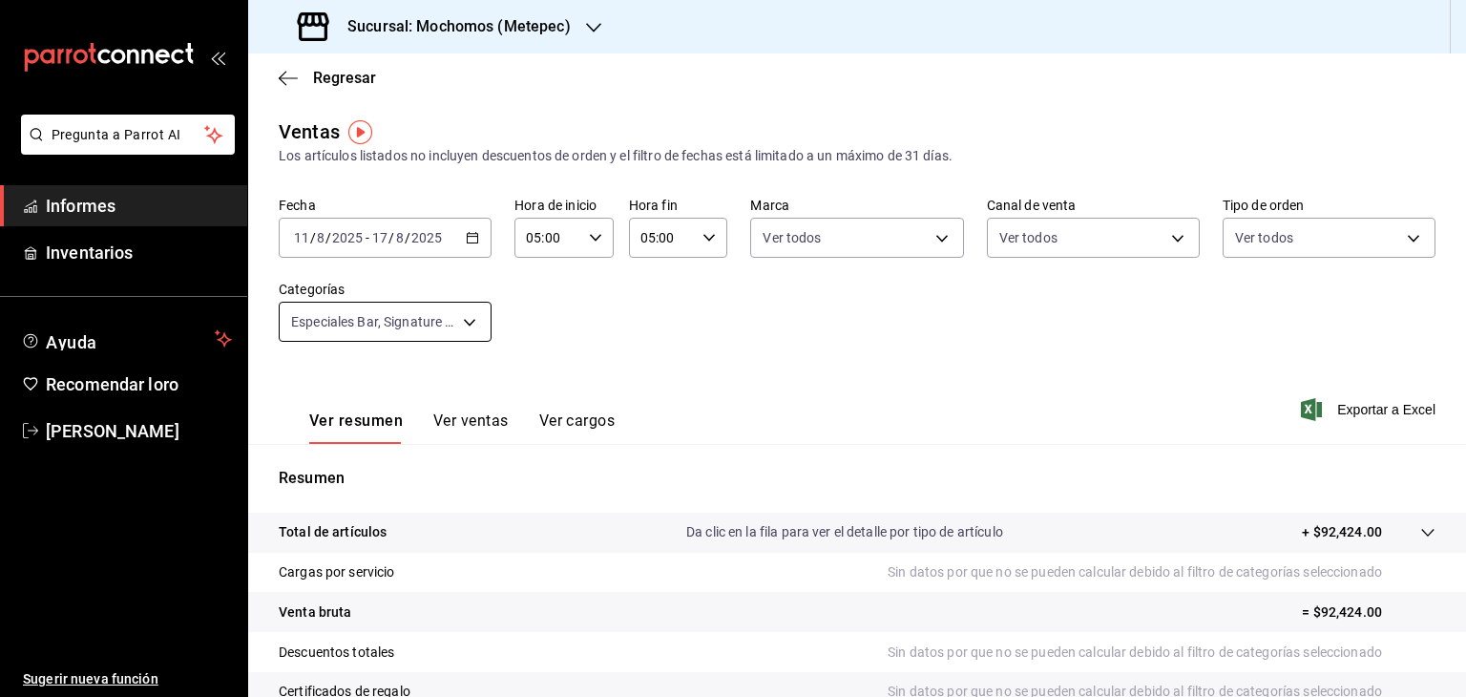
click at [470, 336] on body "Pregunta a Parrot AI Informes Inventarios Ayuda Recomendar loro Cristian Mercad…" at bounding box center [733, 348] width 1466 height 697
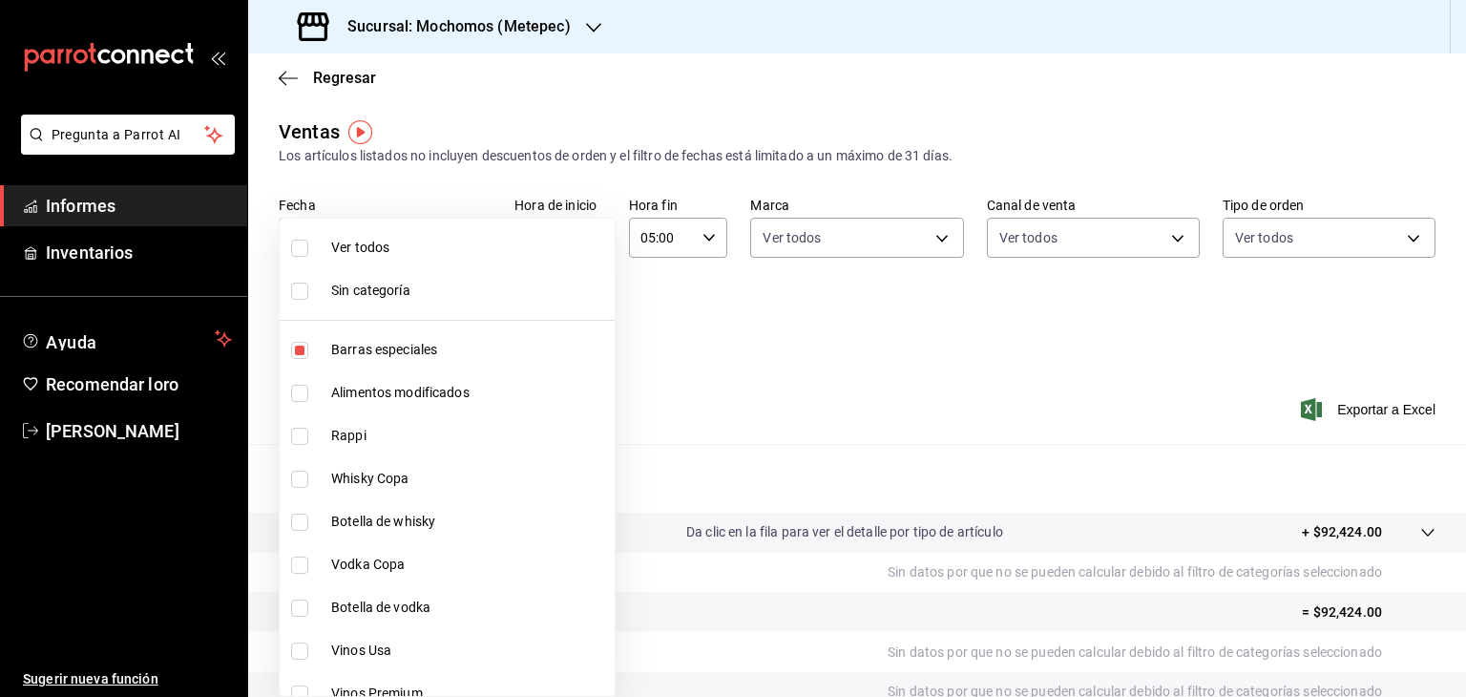
click at [350, 243] on font "Ver todos" at bounding box center [360, 247] width 58 height 15
checkbox input "false"
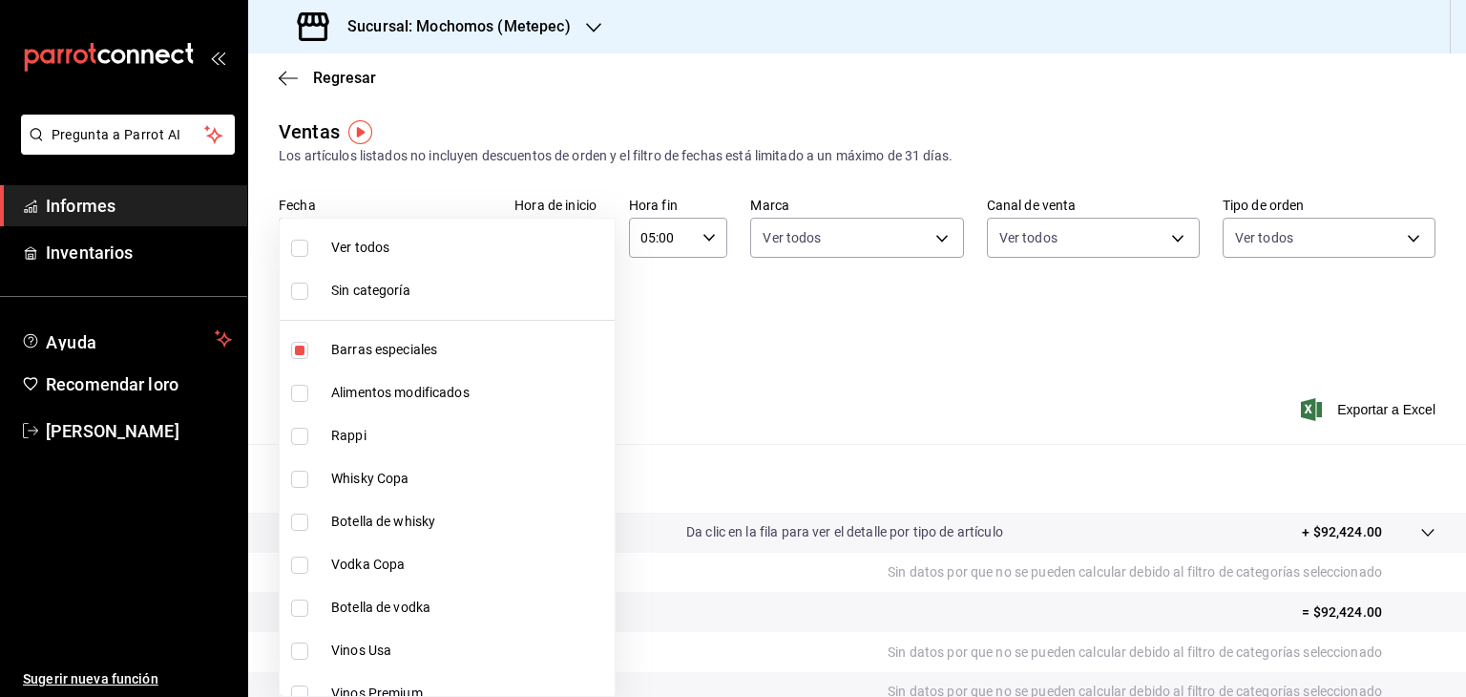
checkbox input "false"
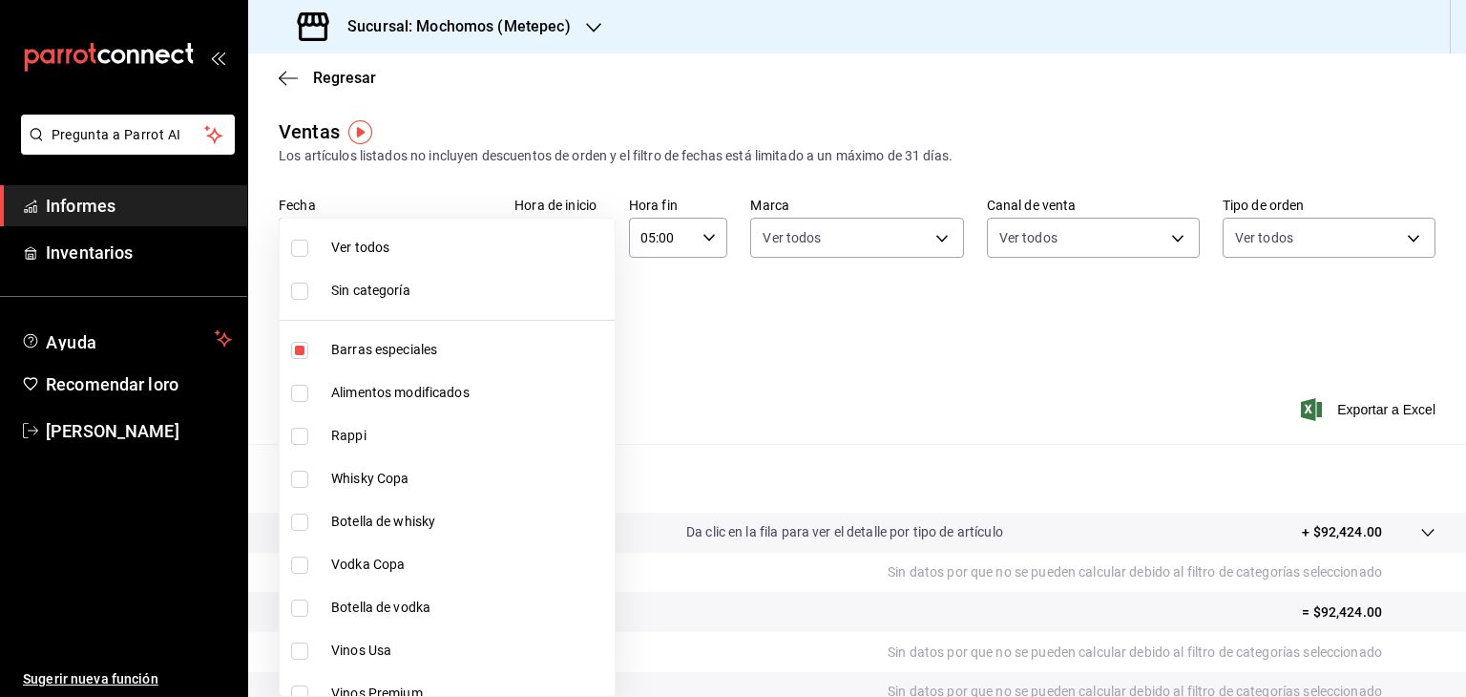
checkbox input "false"
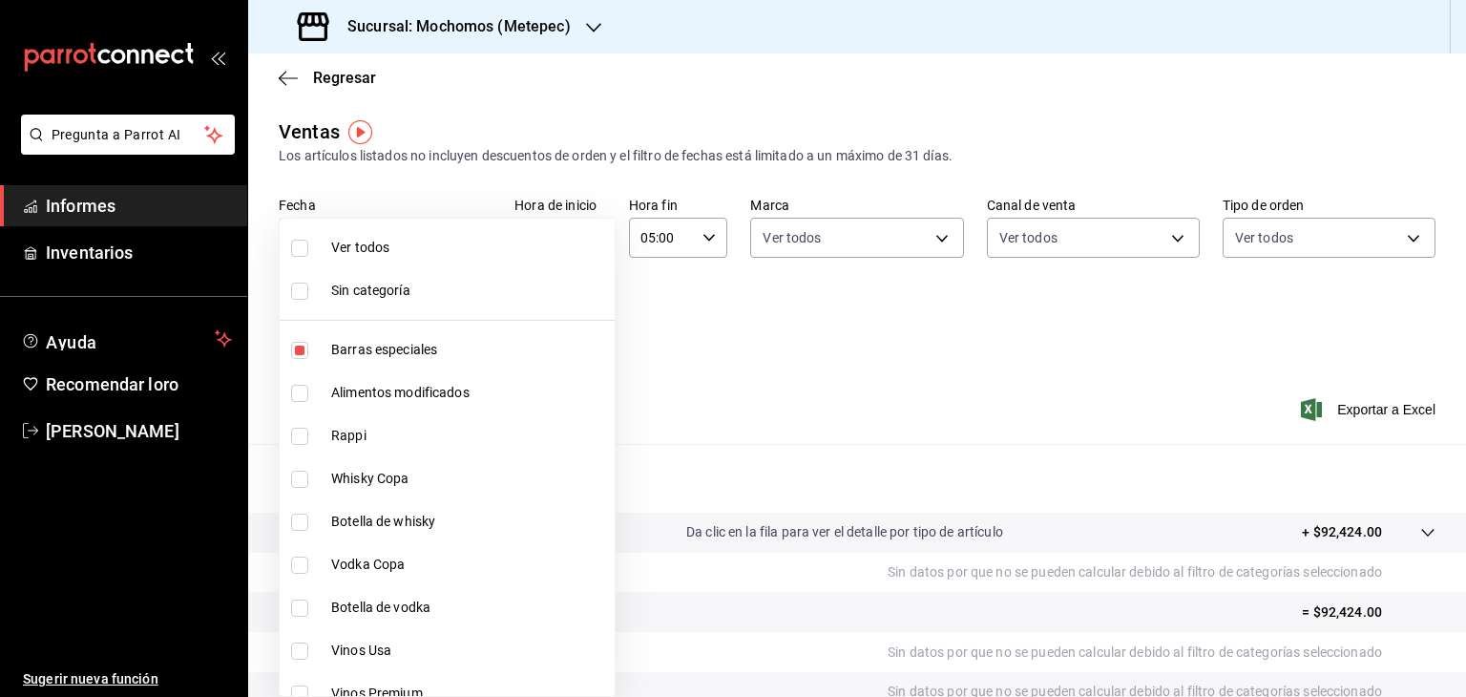
checkbox input "false"
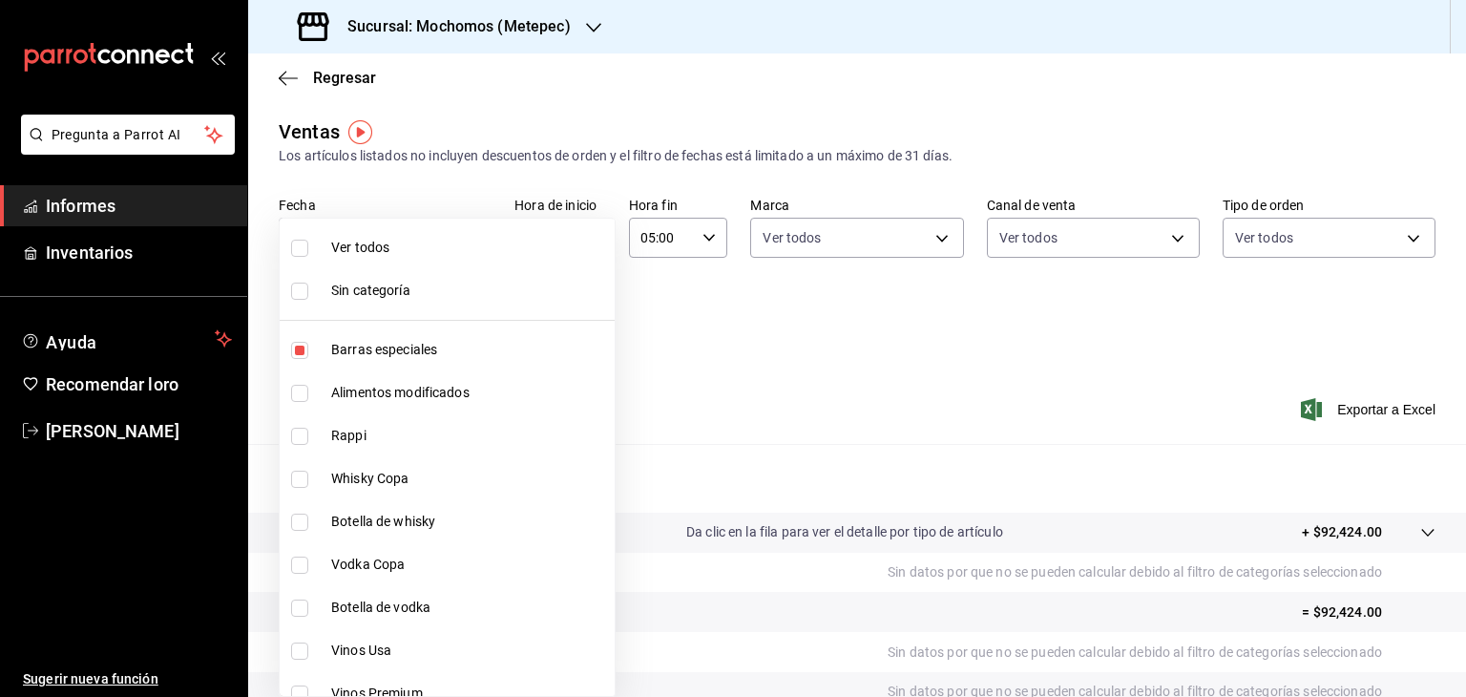
checkbox input "false"
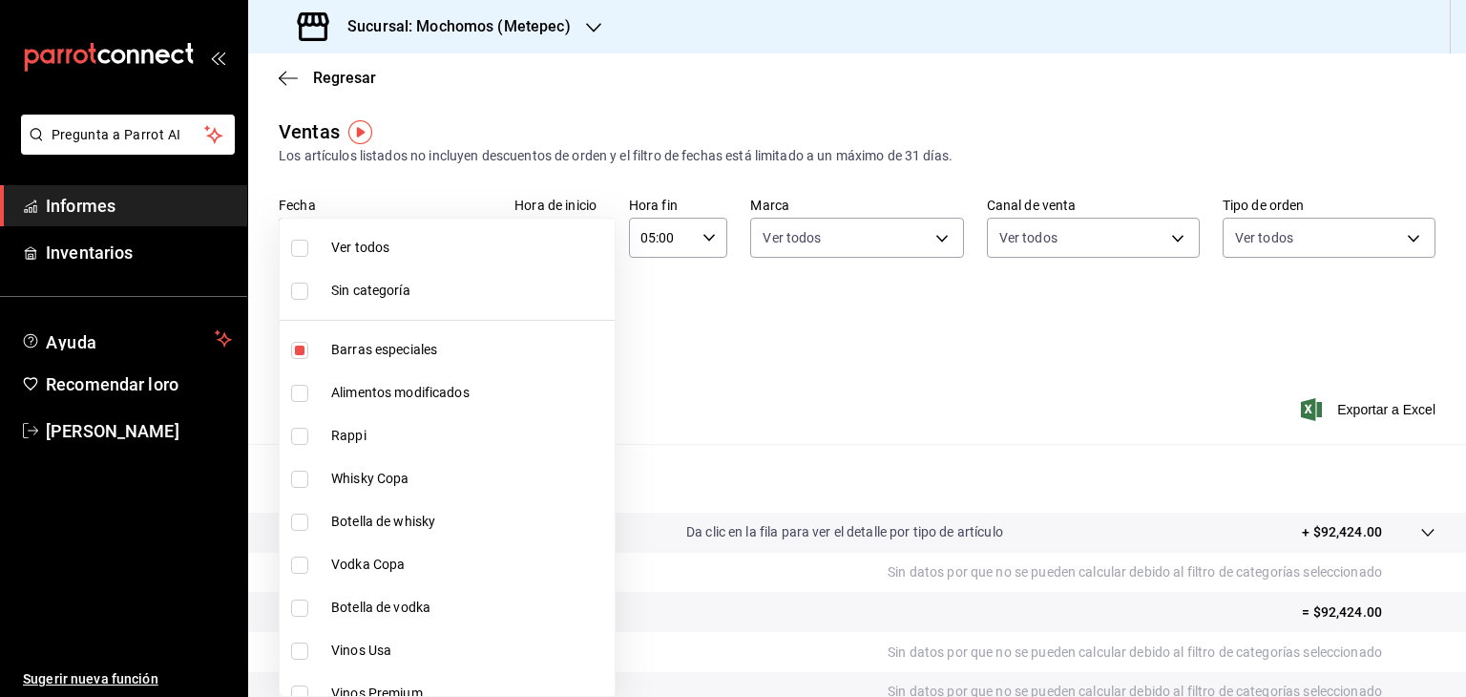
checkbox input "false"
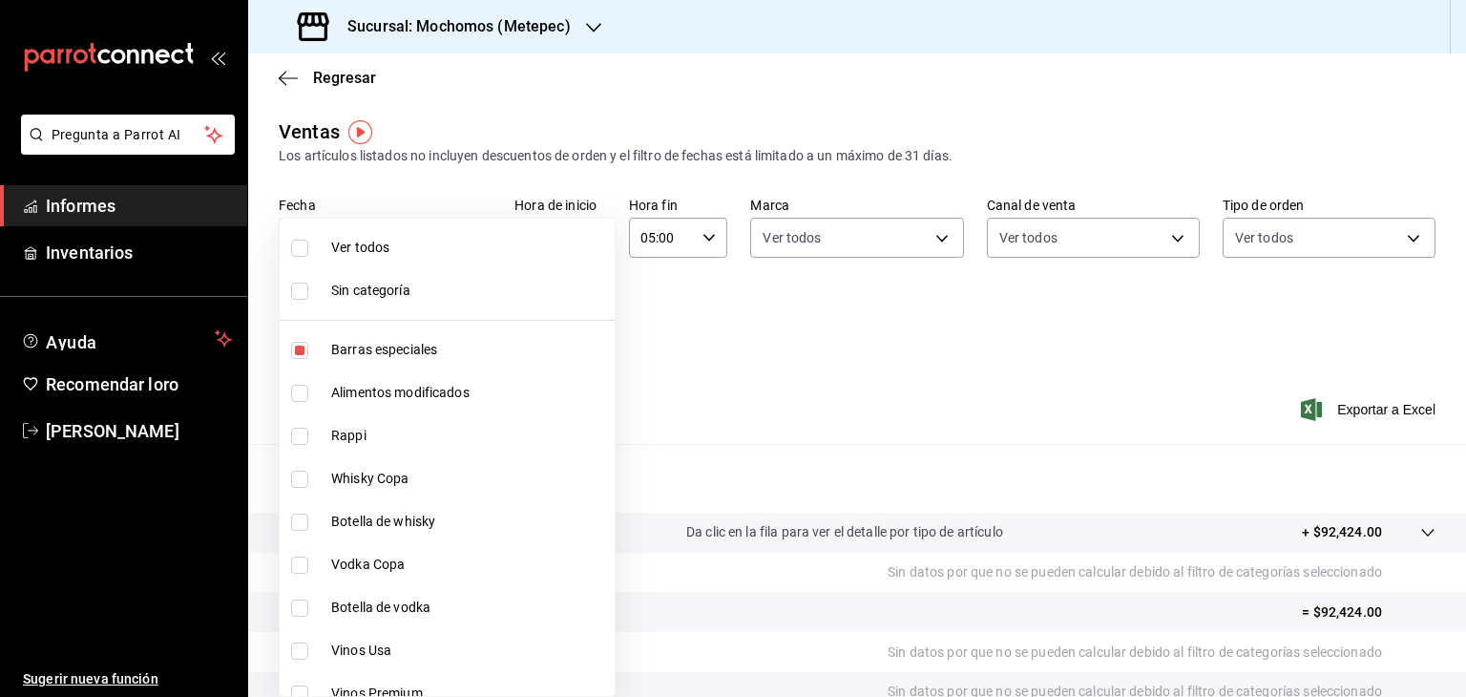
checkbox input "false"
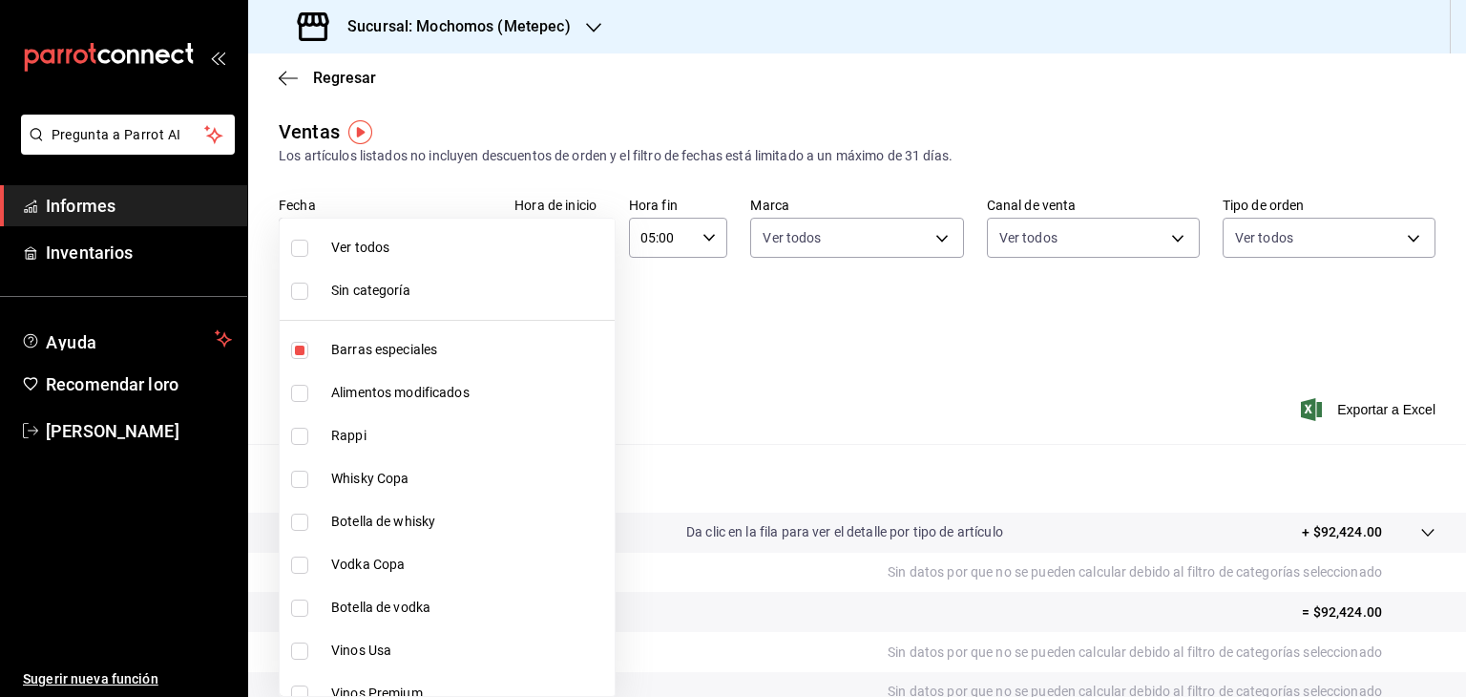
checkbox input "false"
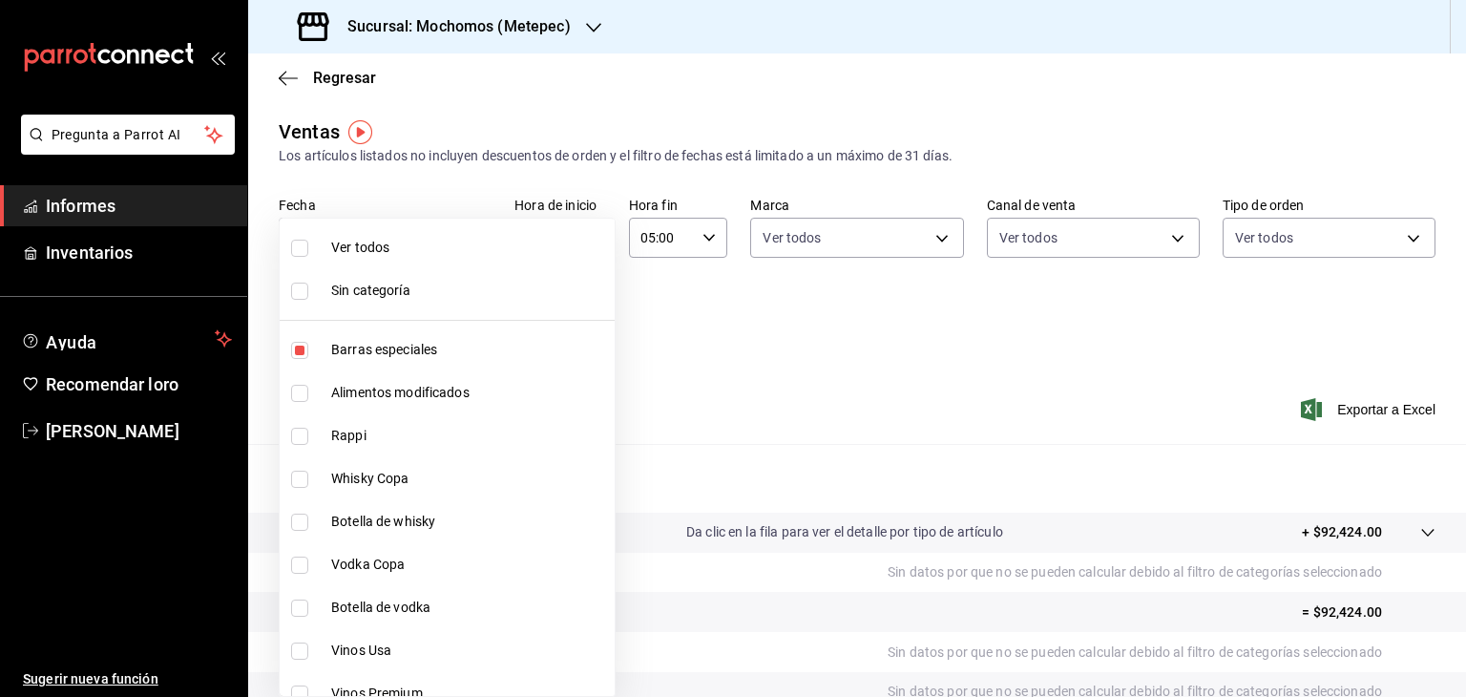
checkbox input "false"
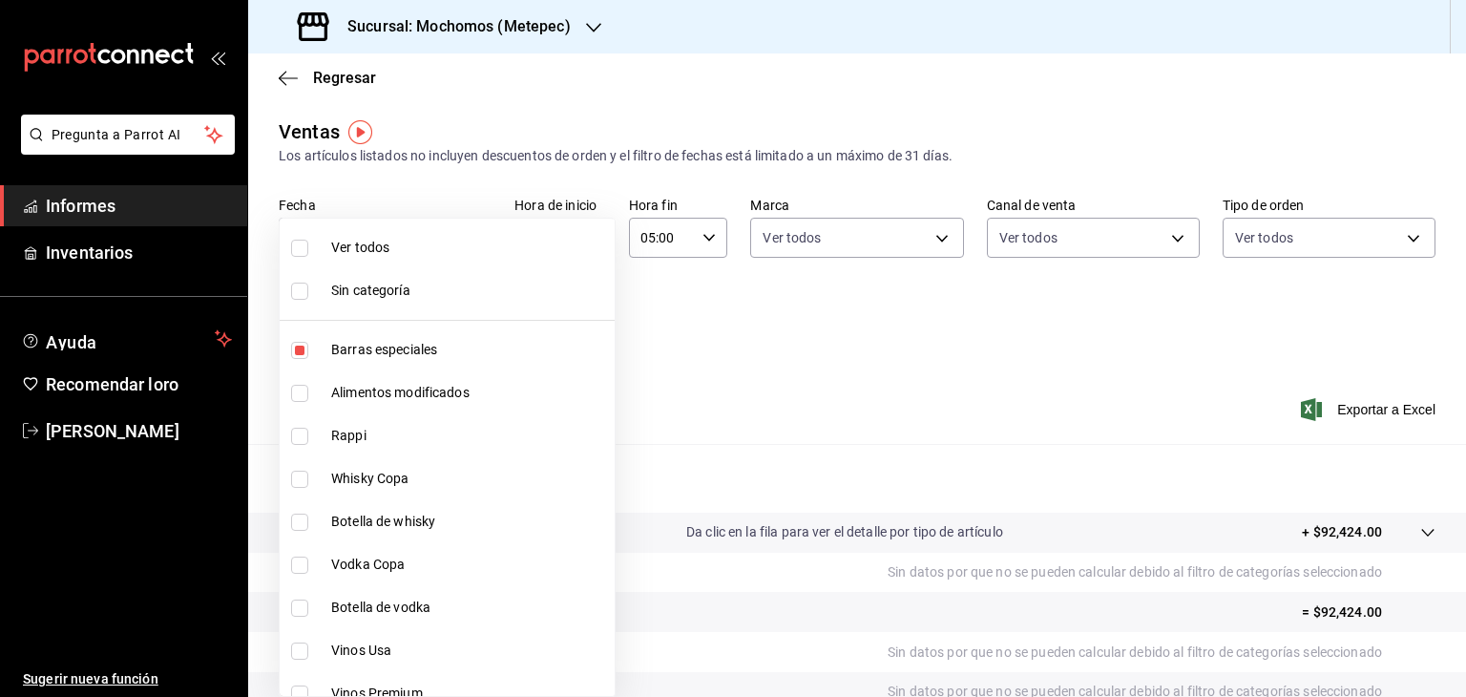
checkbox input "false"
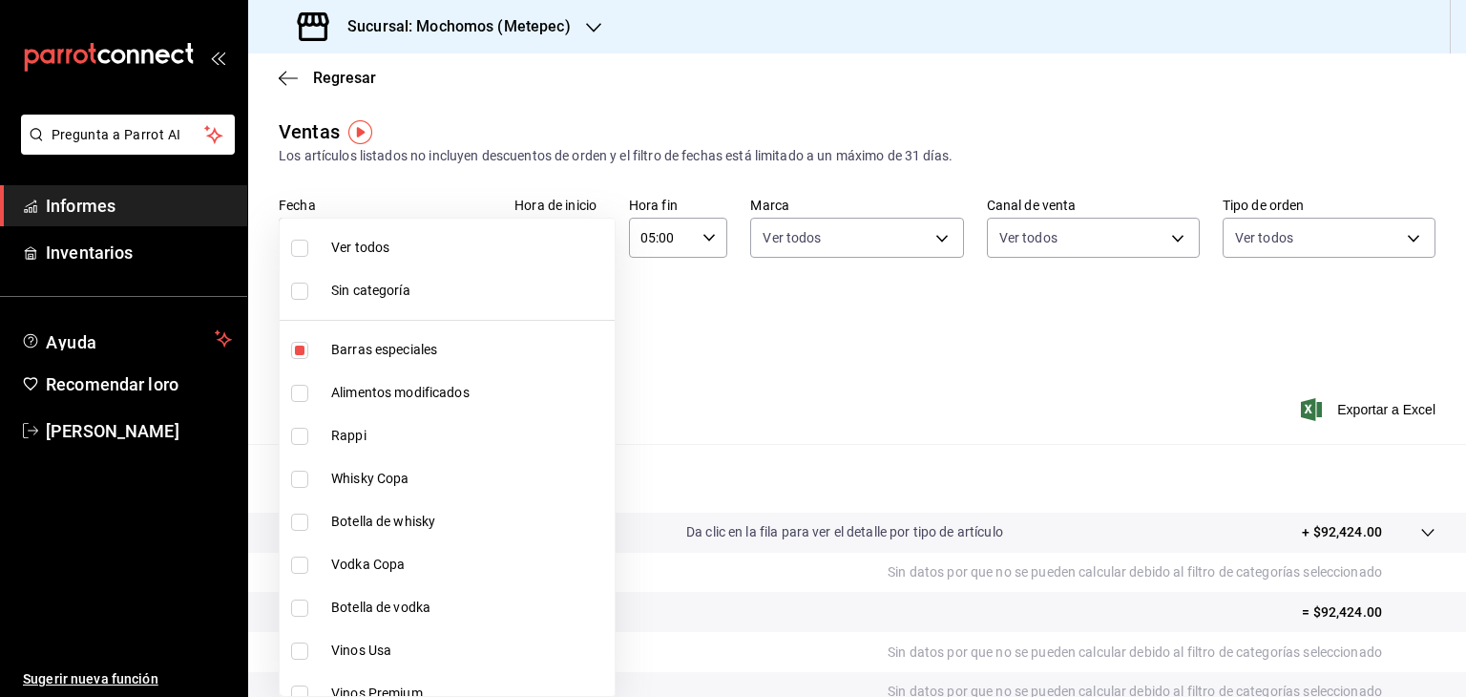
checkbox input "false"
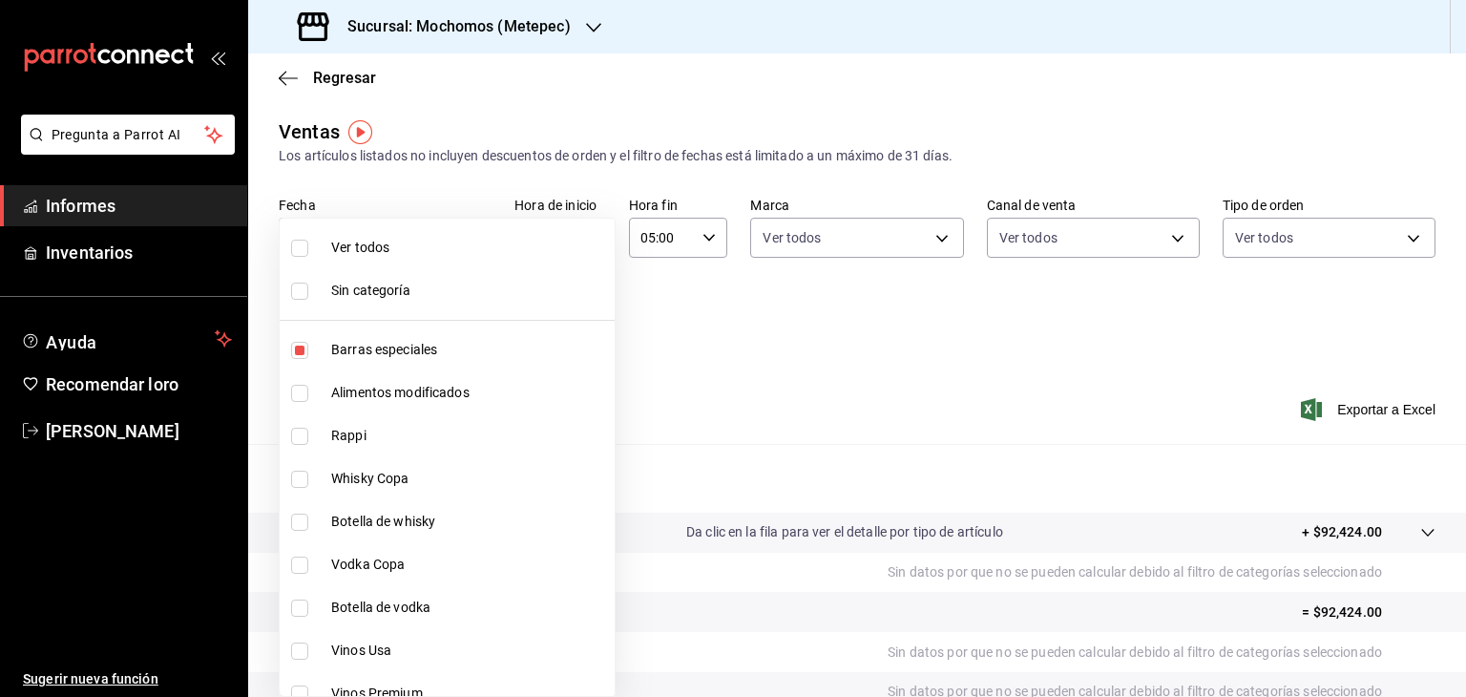
checkbox input "false"
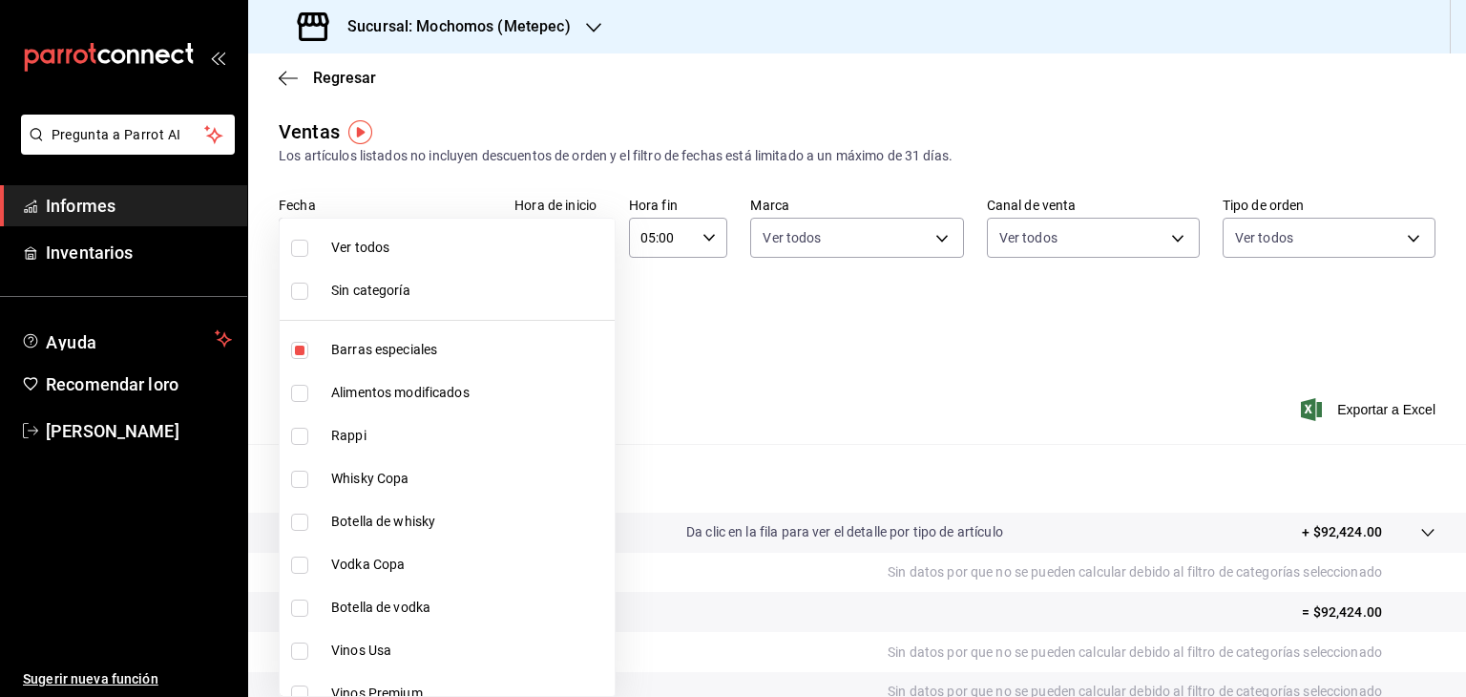
checkbox input "false"
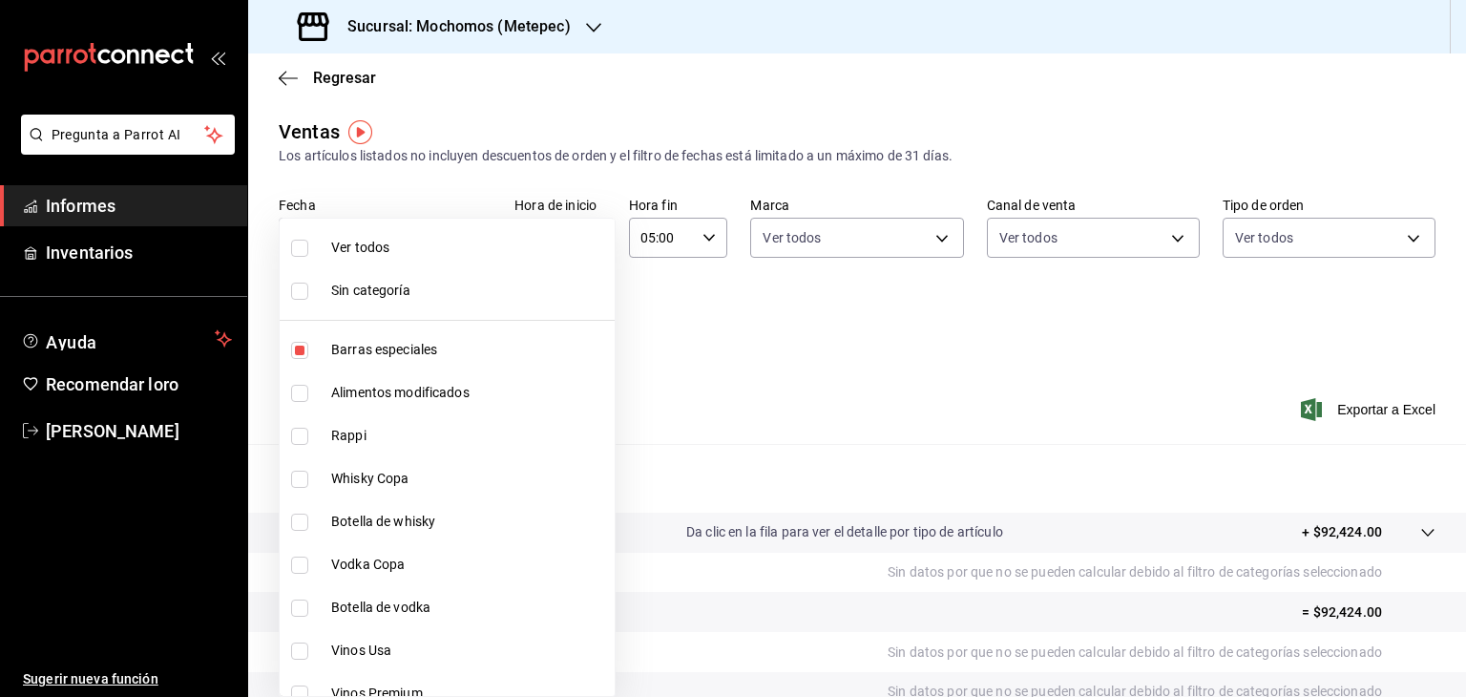
checkbox input "false"
click at [775, 327] on div at bounding box center [733, 348] width 1466 height 697
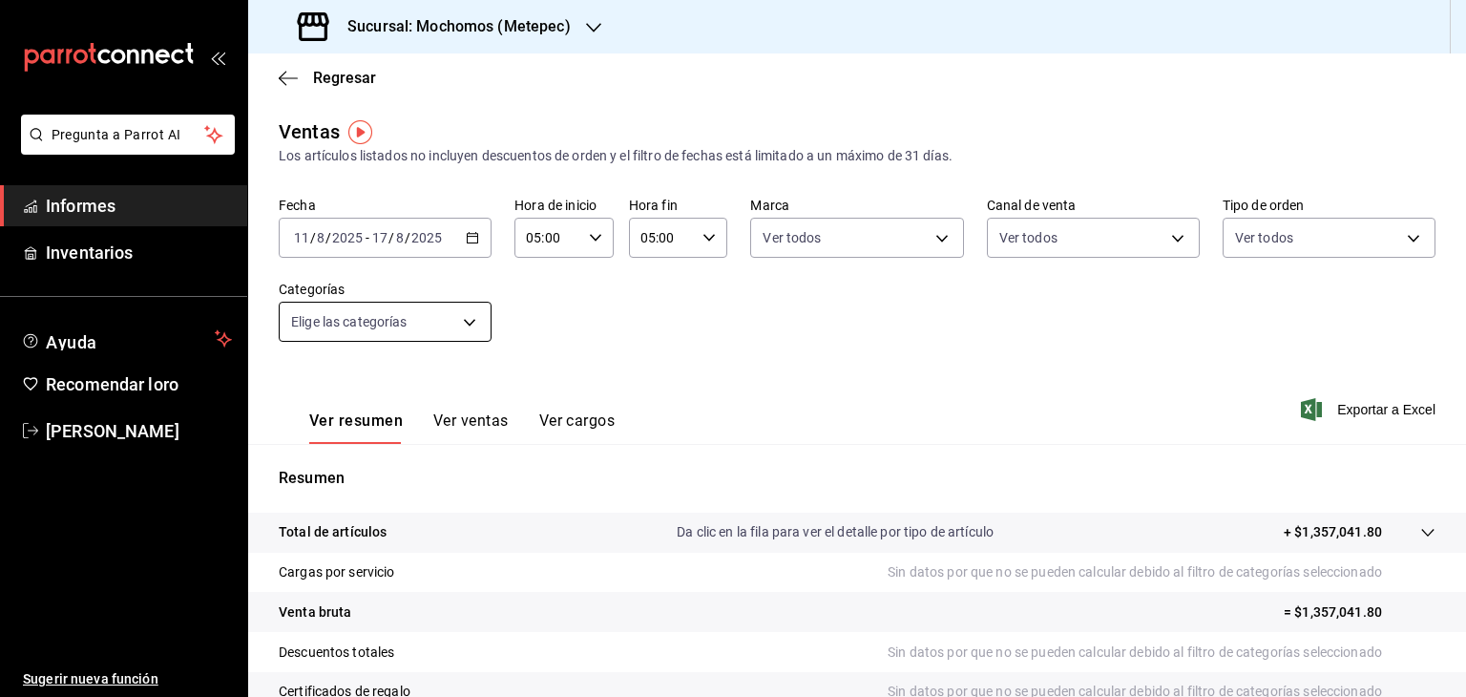
click at [450, 332] on body "Pregunta a Parrot AI Informes Inventarios Ayuda Recomendar loro Cristian Mercad…" at bounding box center [733, 348] width 1466 height 697
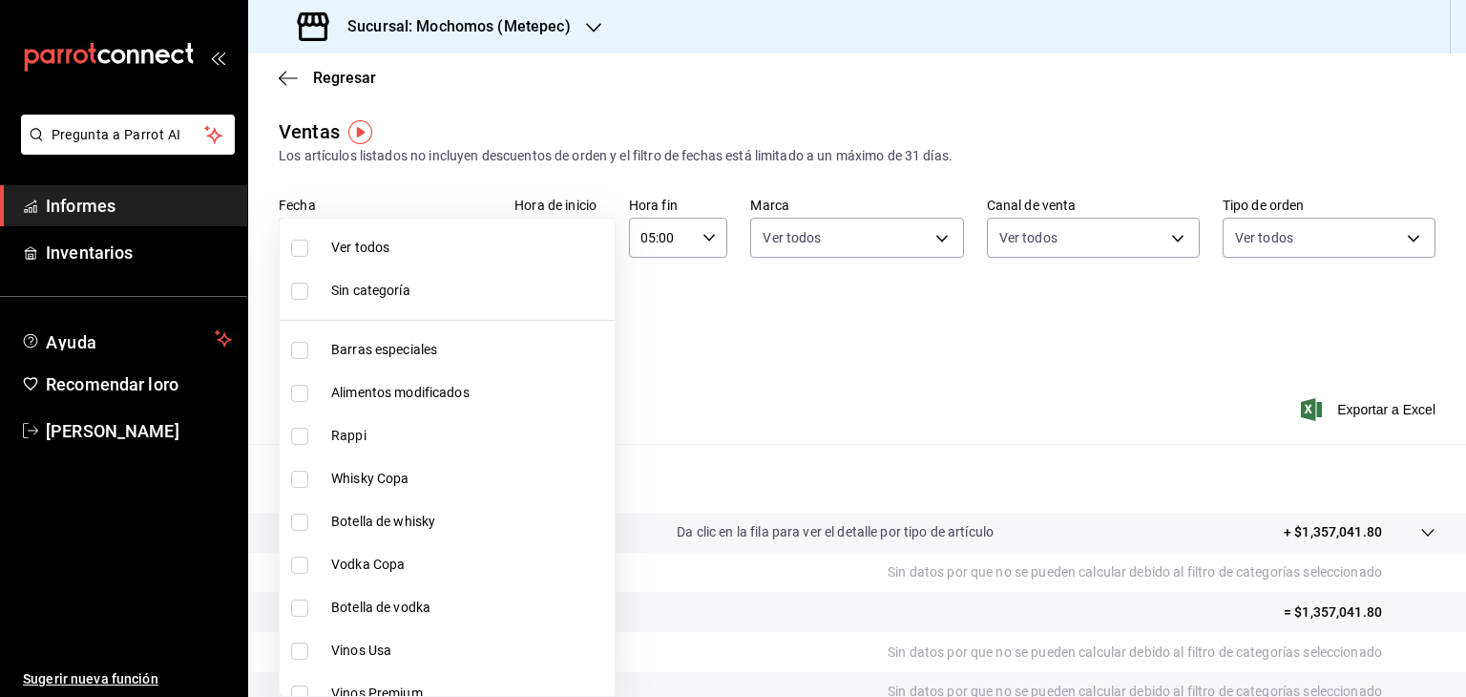
click at [306, 253] on input "checkbox" at bounding box center [299, 248] width 17 height 17
checkbox input "true"
type input "c9cbc288-c827-488d-81f5-370afefb1912,46081463-7037-4dd2-a9ab-e56ff6a8fa7c,bf958…"
checkbox input "true"
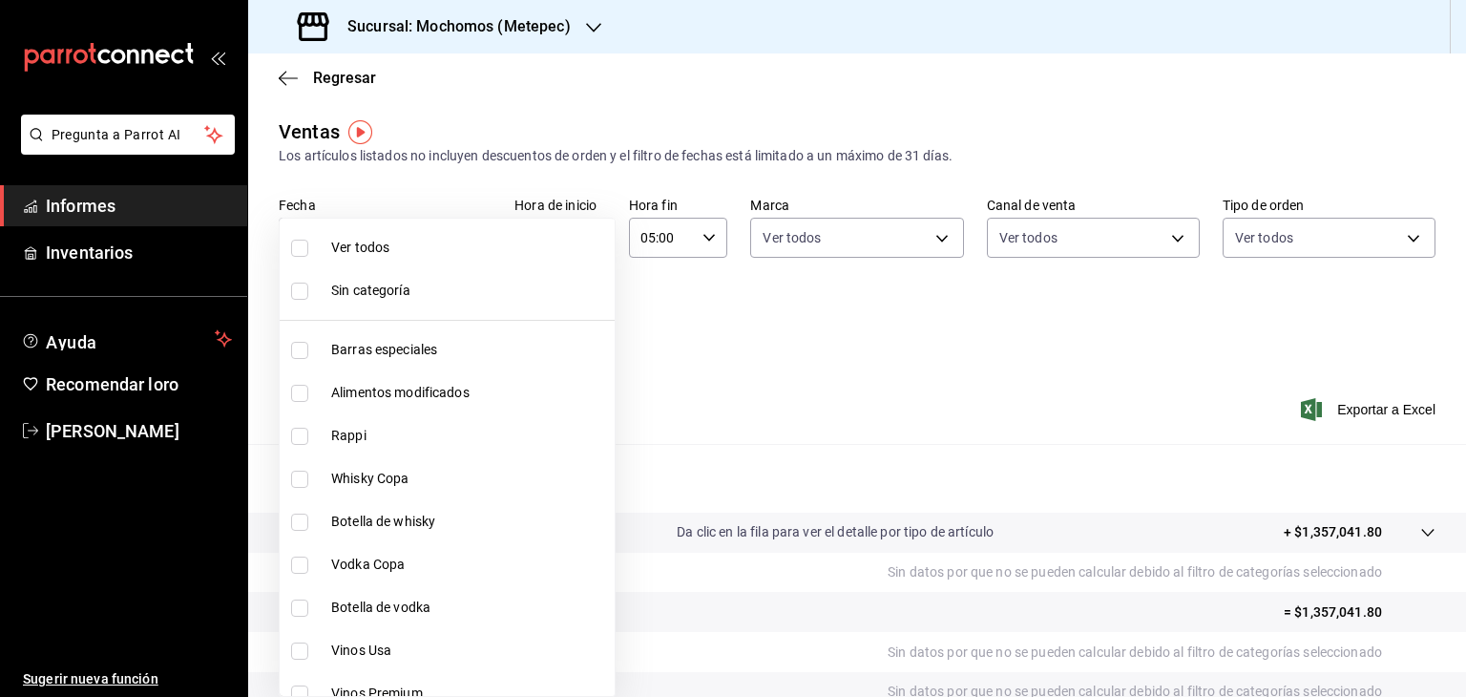
checkbox input "true"
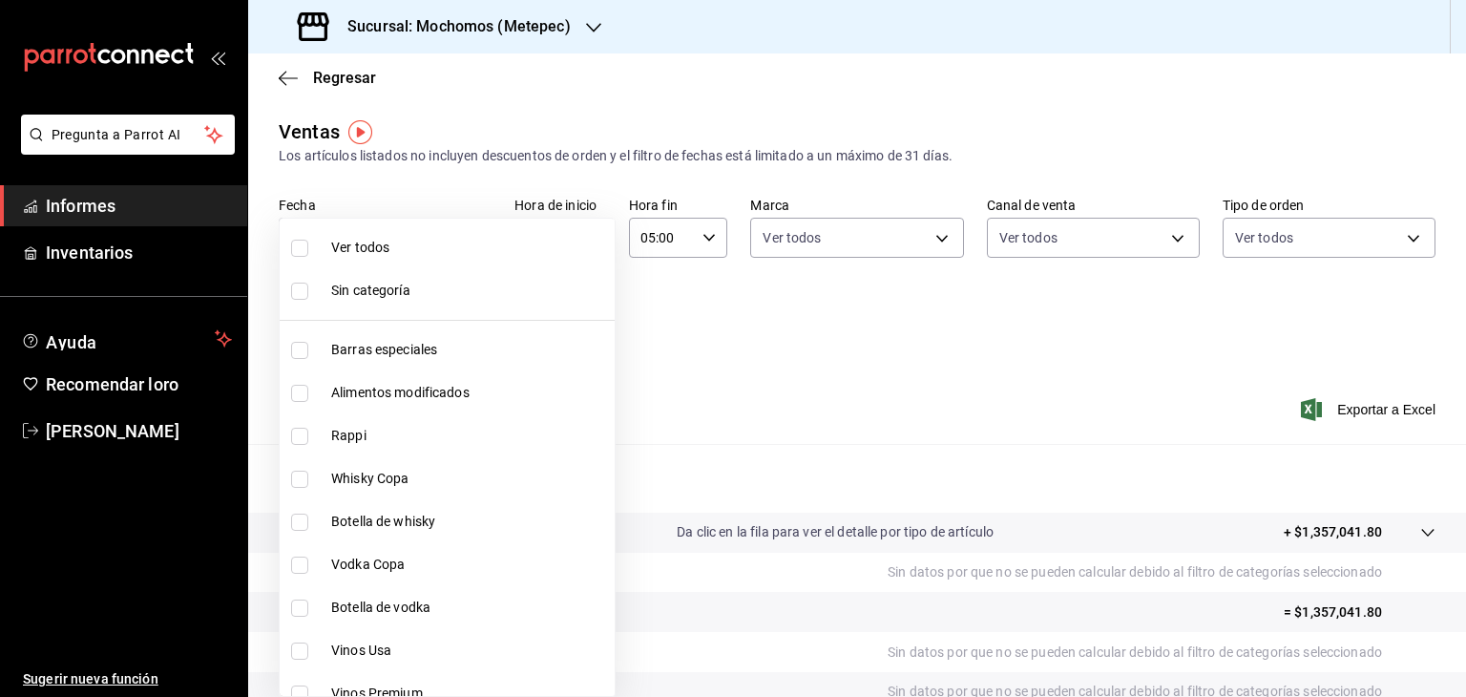
checkbox input "true"
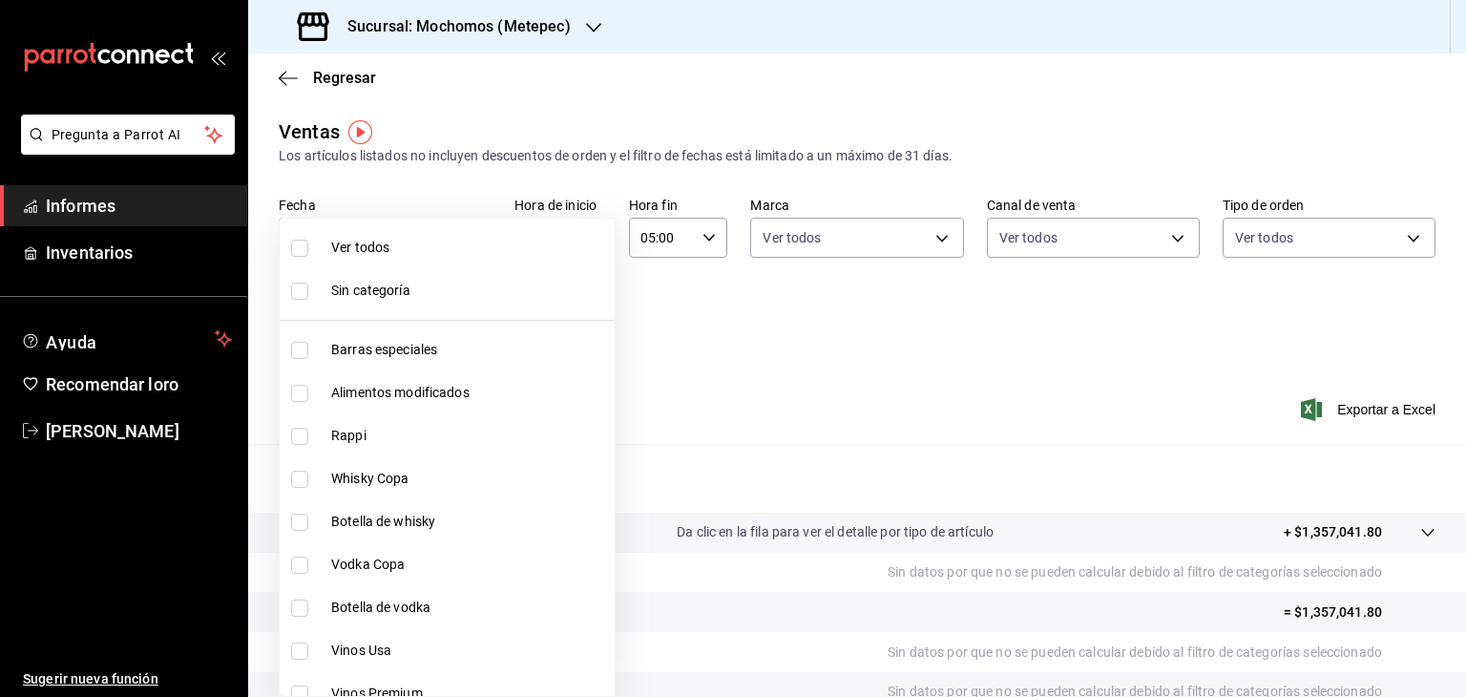
checkbox input "true"
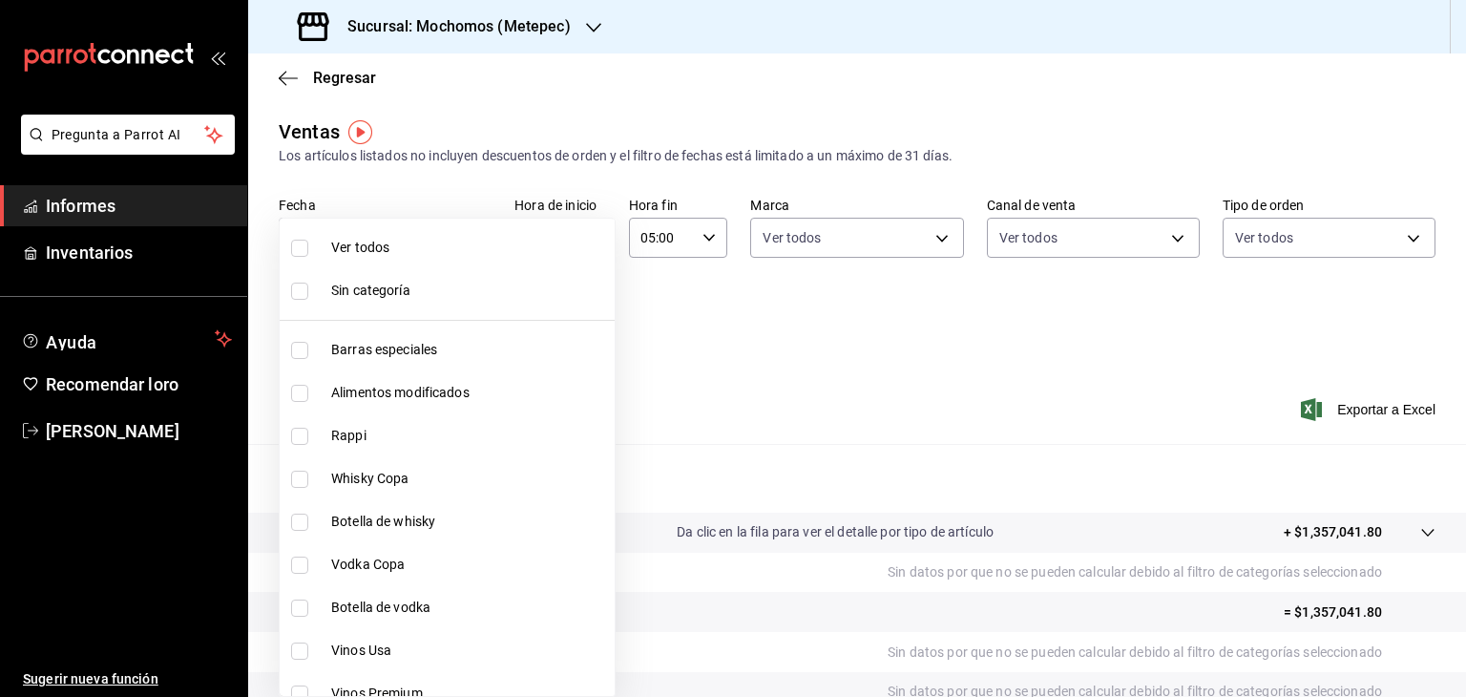
checkbox input "true"
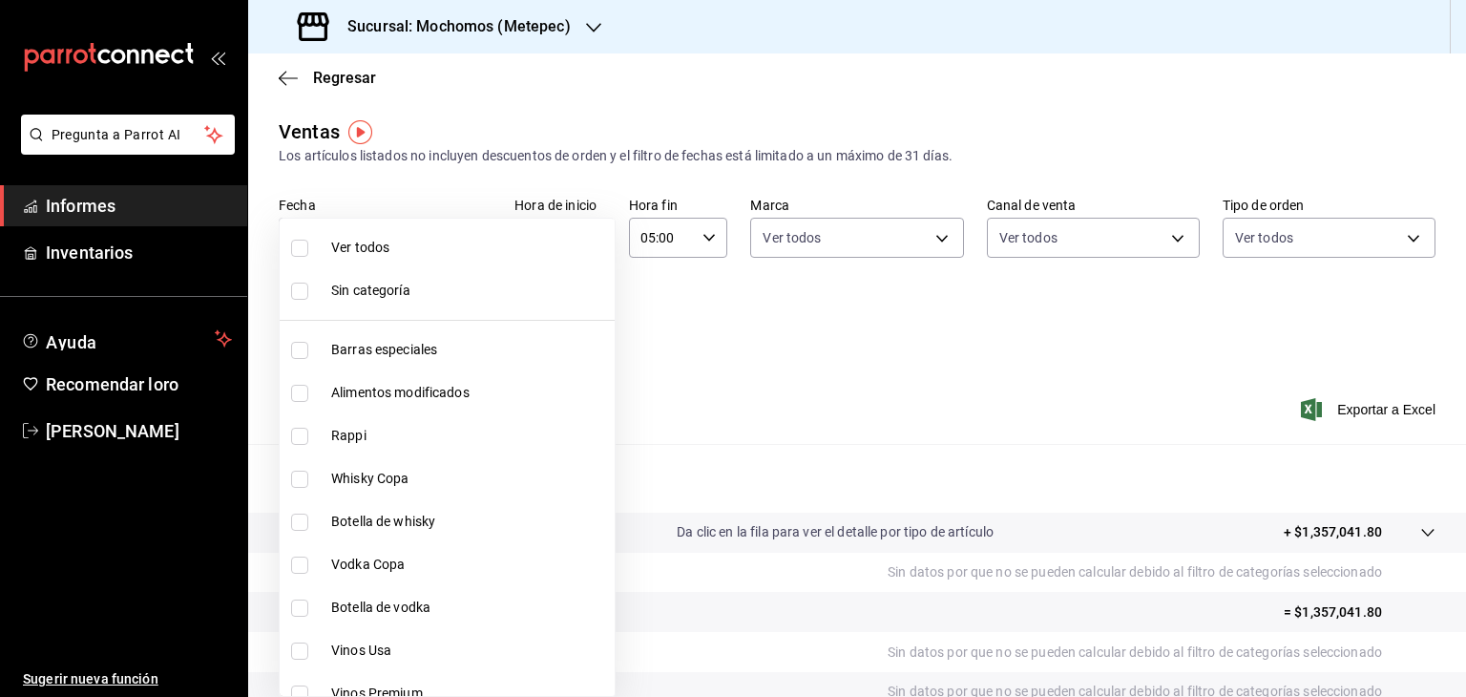
checkbox input "true"
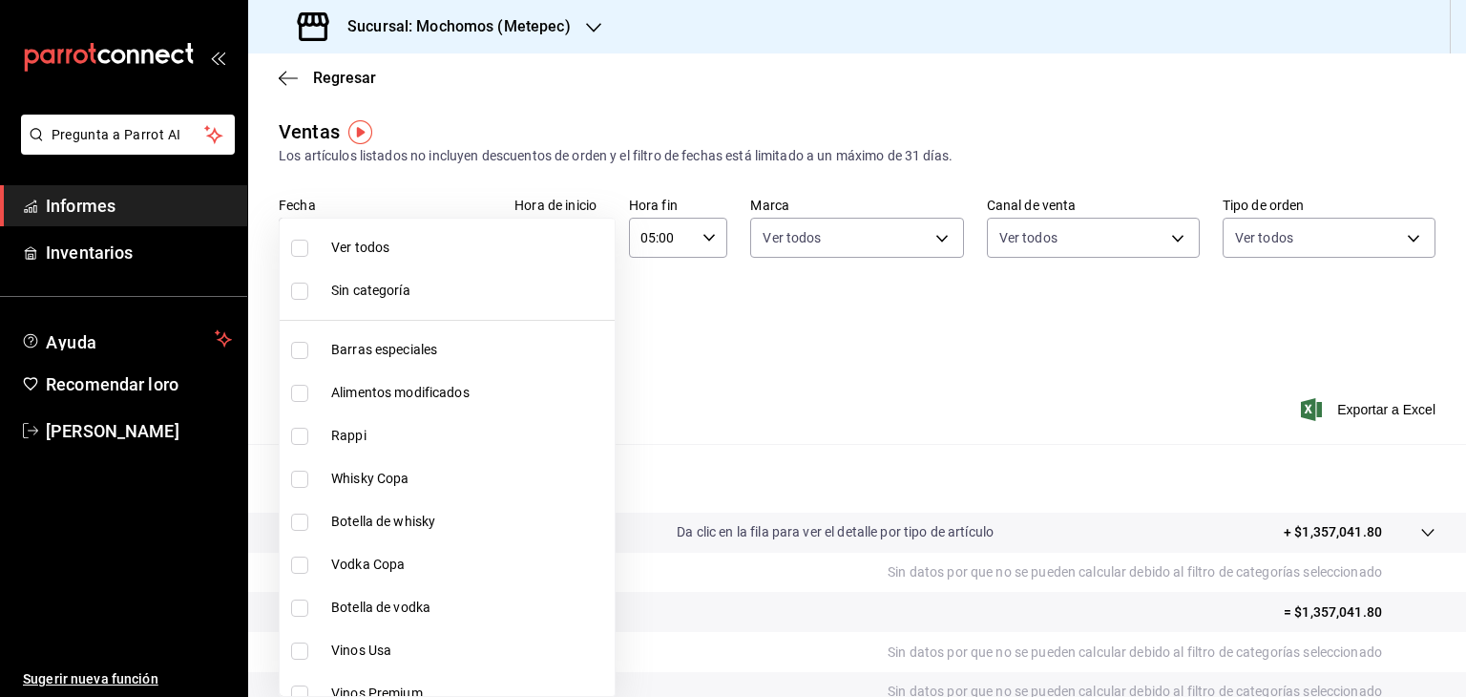
checkbox input "true"
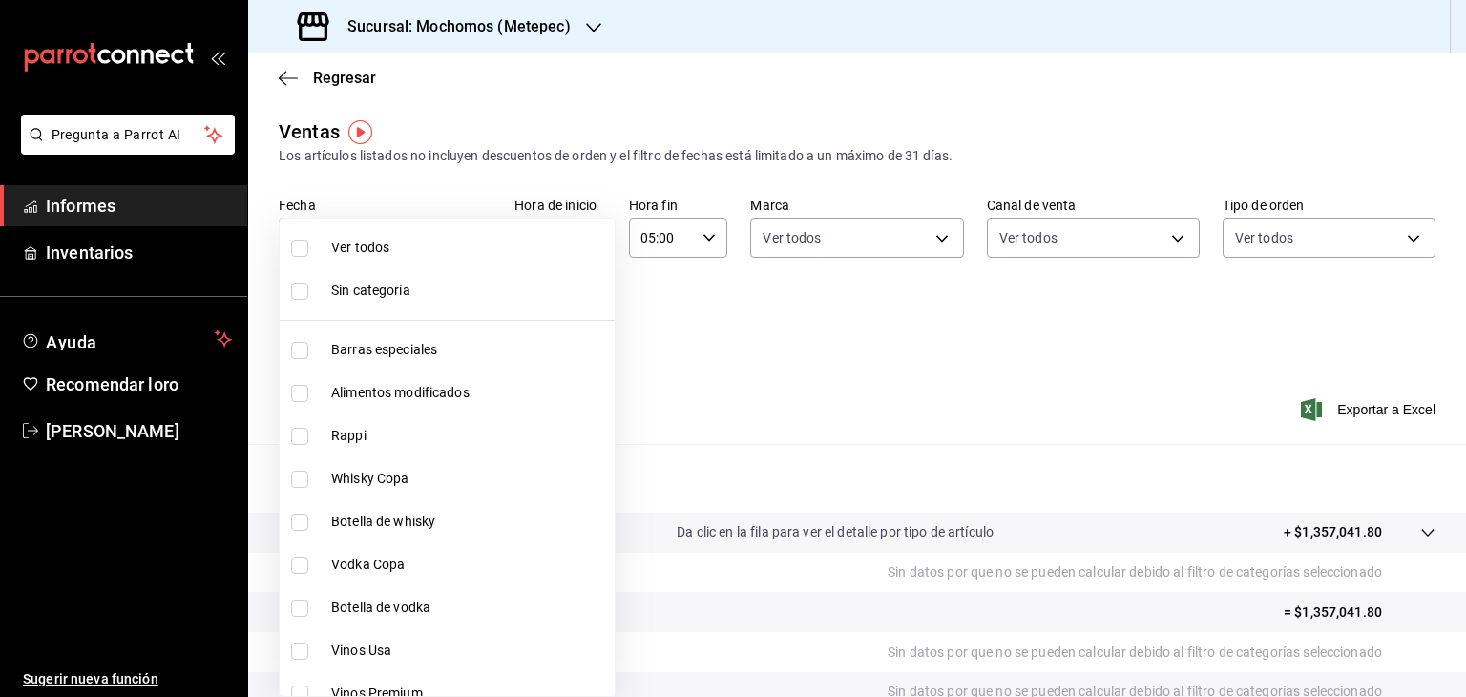
checkbox input "true"
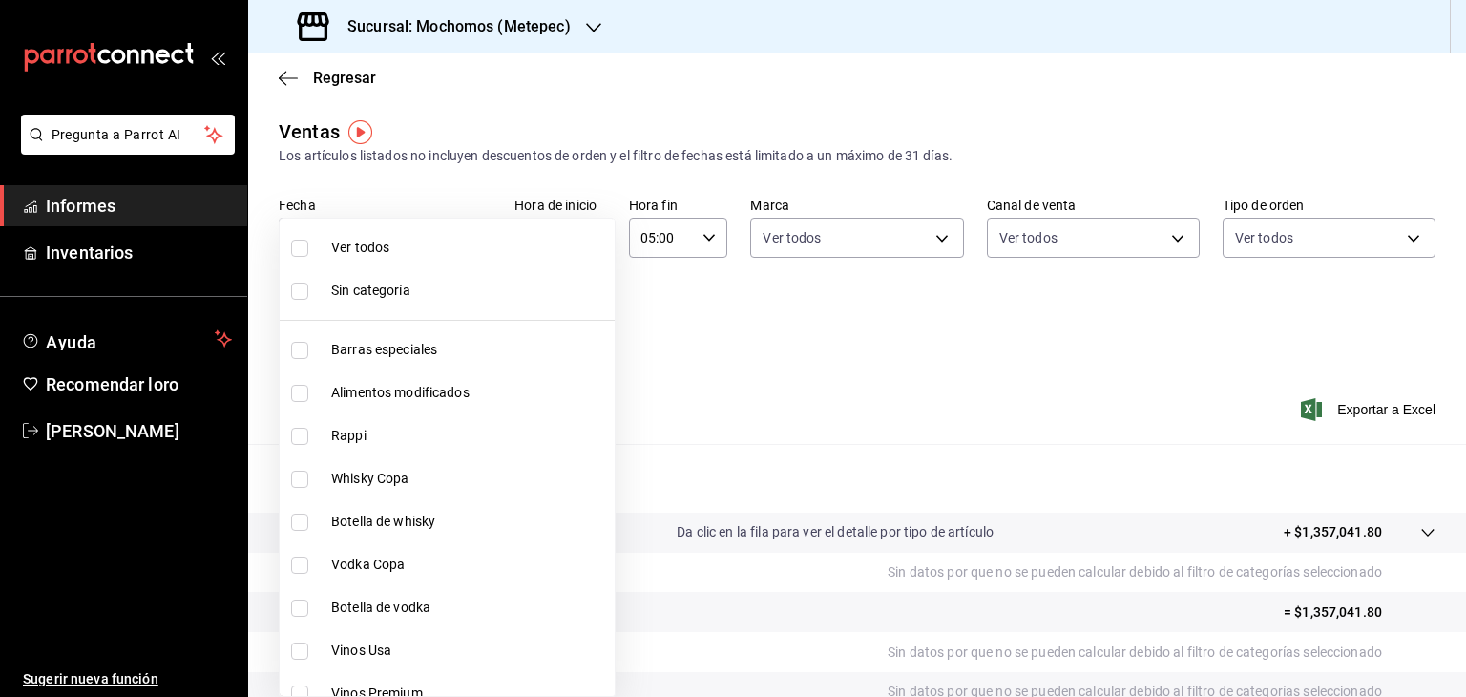
checkbox input "true"
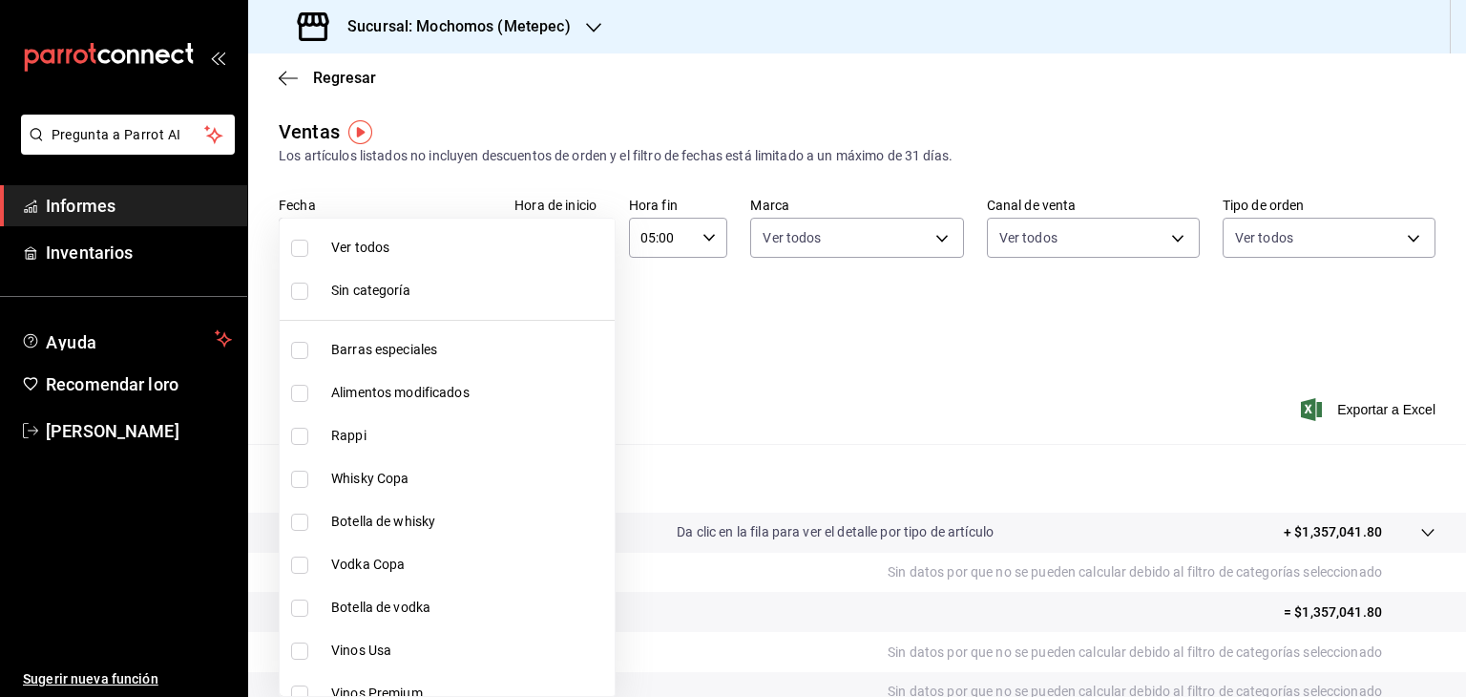
checkbox input "true"
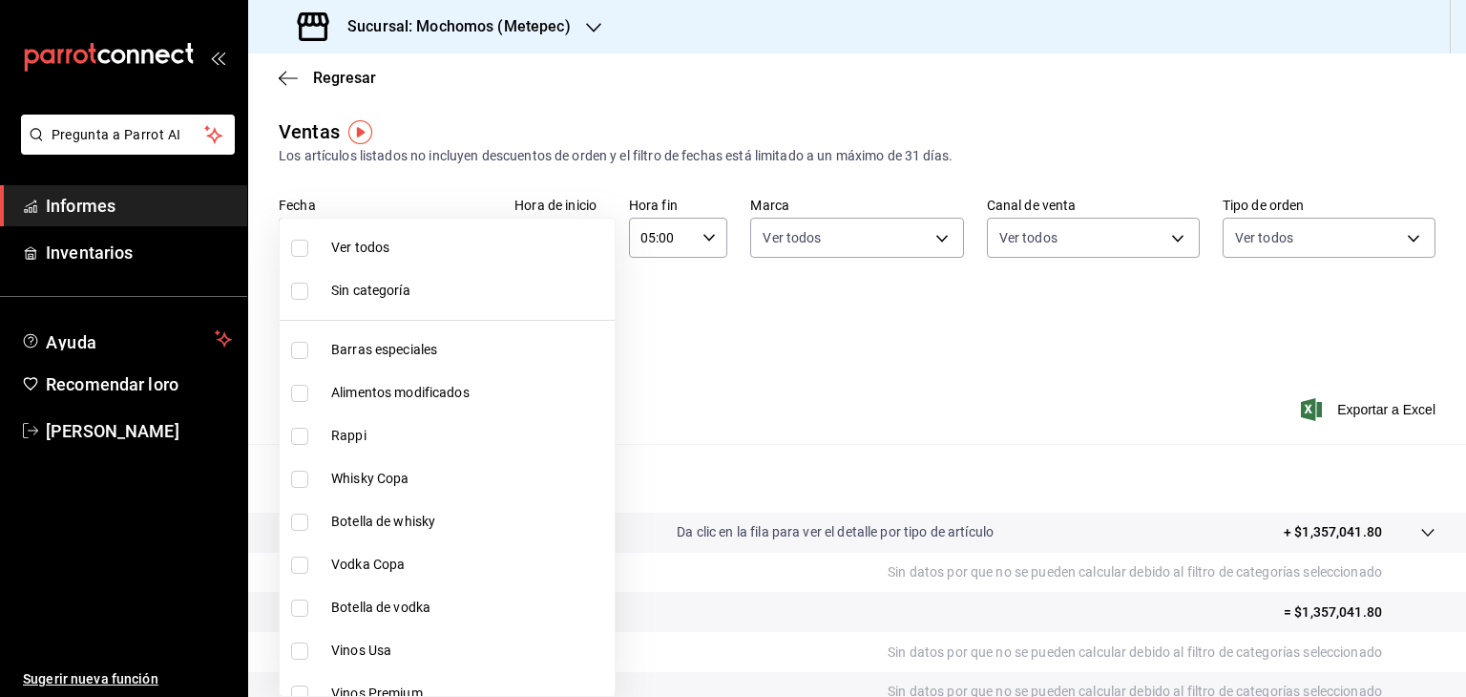
checkbox input "true"
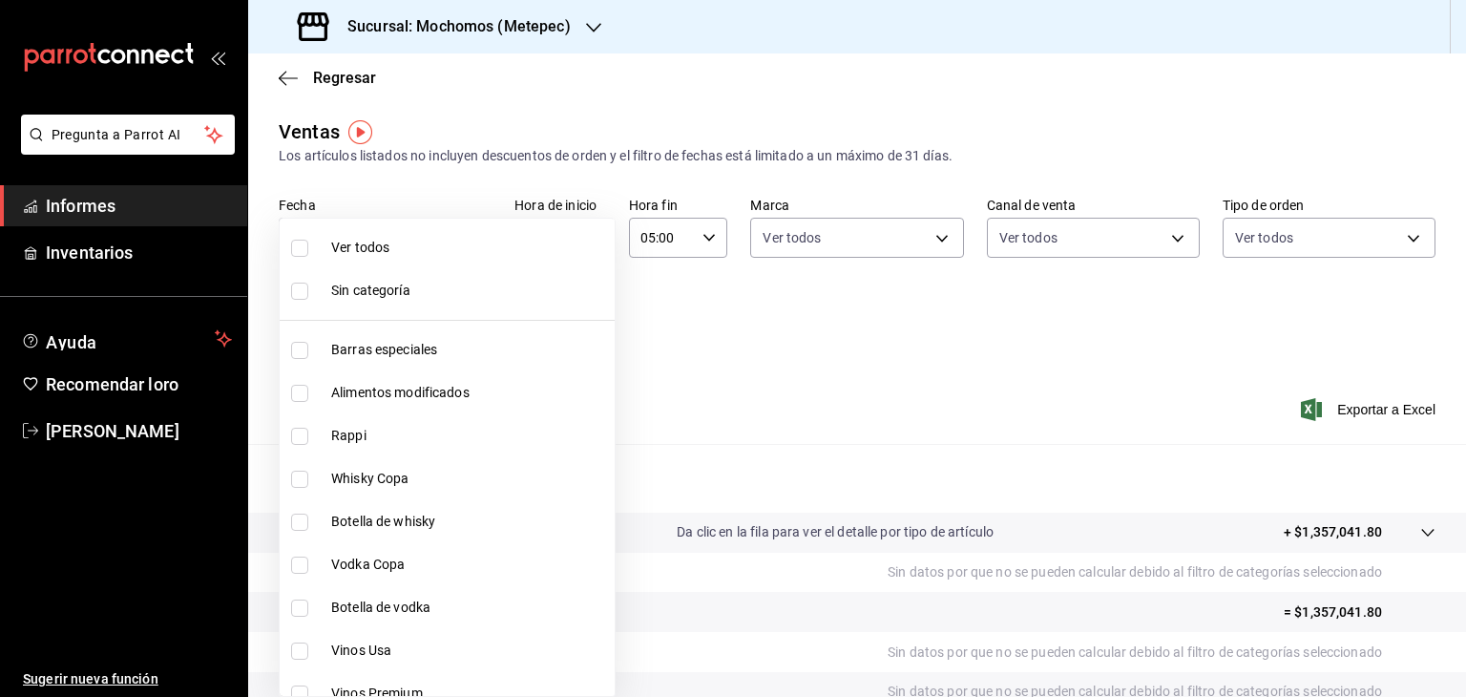
checkbox input "true"
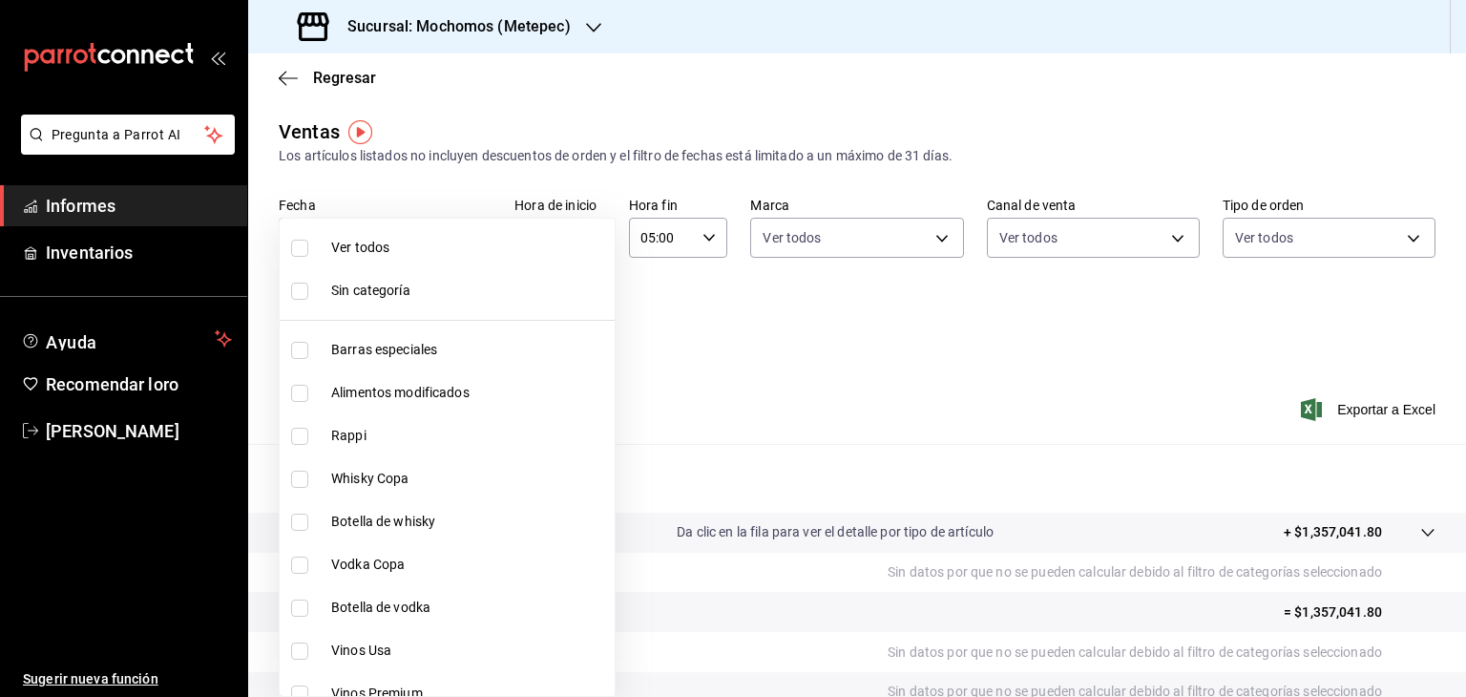
checkbox input "true"
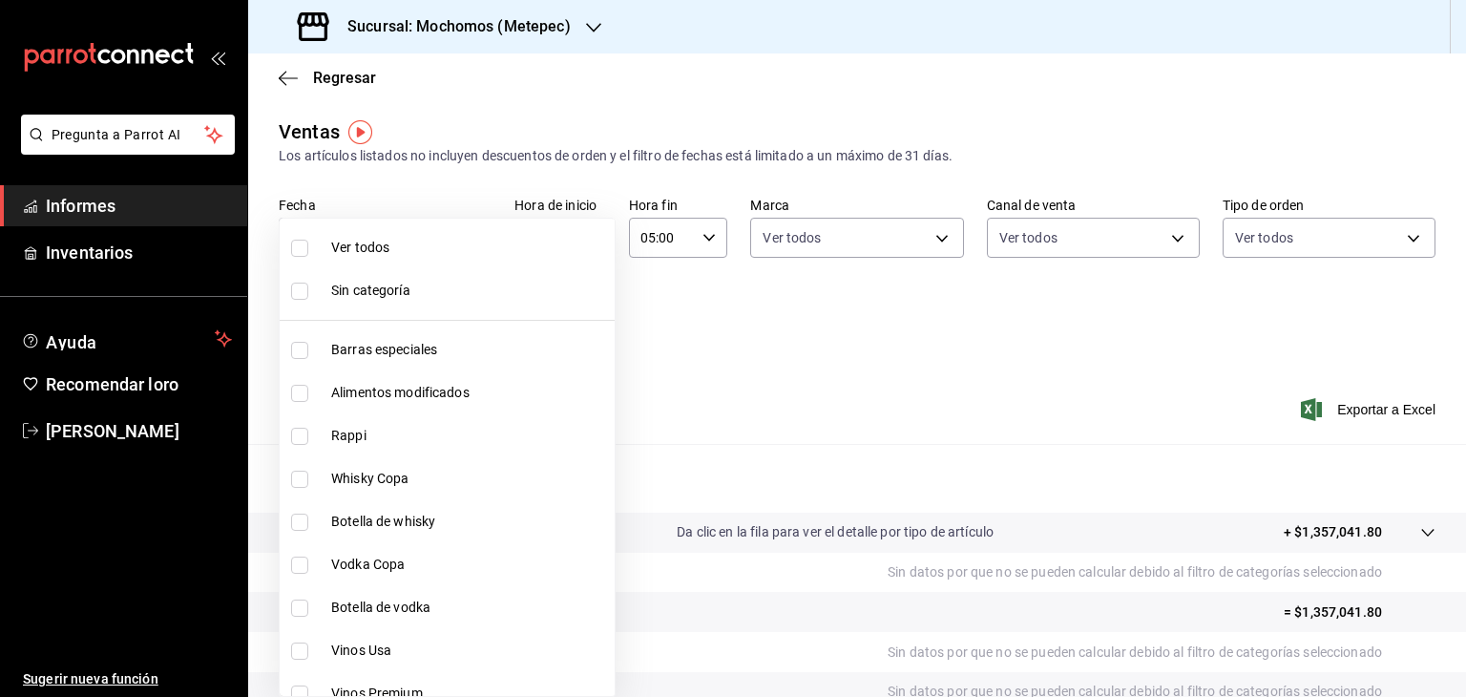
checkbox input "true"
click at [771, 364] on div at bounding box center [733, 348] width 1466 height 697
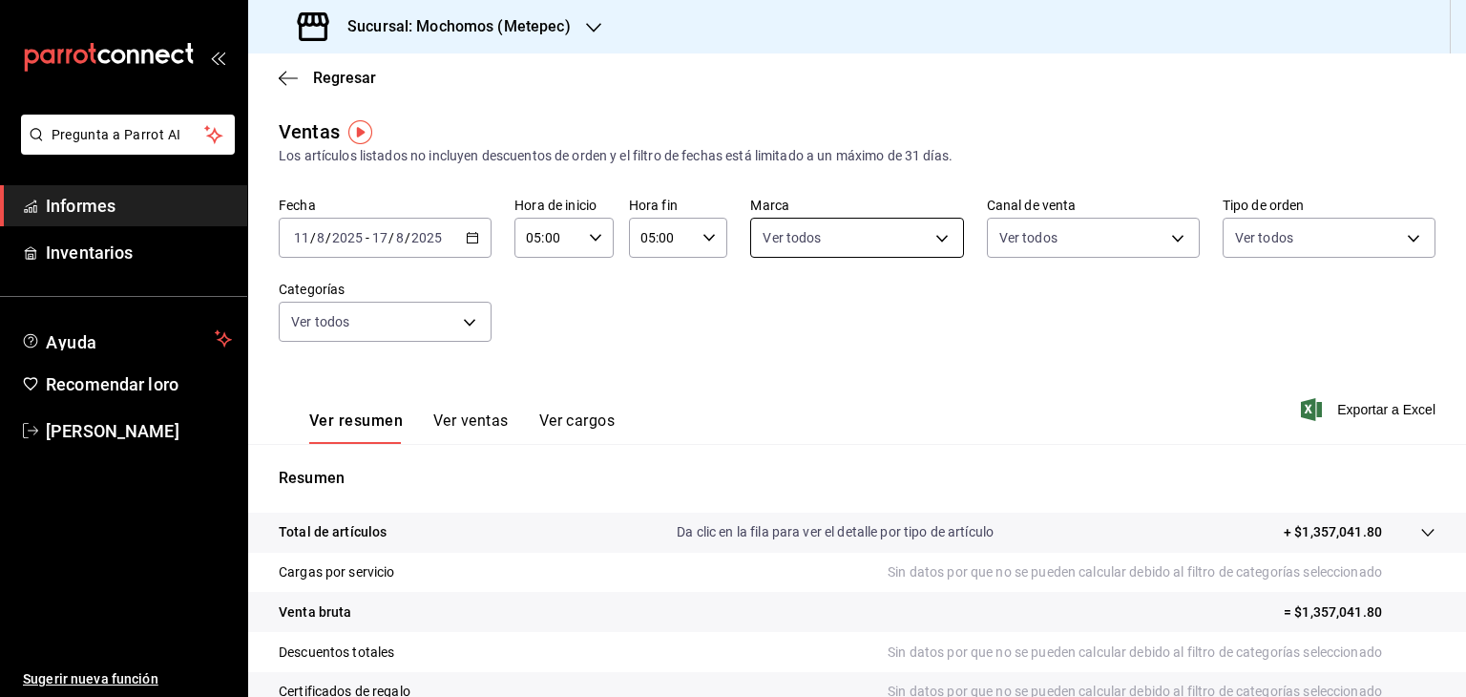
click at [931, 246] on body "Pregunta a Parrot AI Informes Inventarios Ayuda Recomendar loro Cristian Mercad…" at bounding box center [733, 348] width 1466 height 697
click at [878, 339] on ul "Ver todos Mochomos (Metepec)" at bounding box center [849, 339] width 208 height 131
click at [824, 320] on span "Ver todos" at bounding box center [826, 312] width 58 height 20
type input "2365f74e-aa6b-4392-bdf2-72765591bddf"
checkbox input "true"
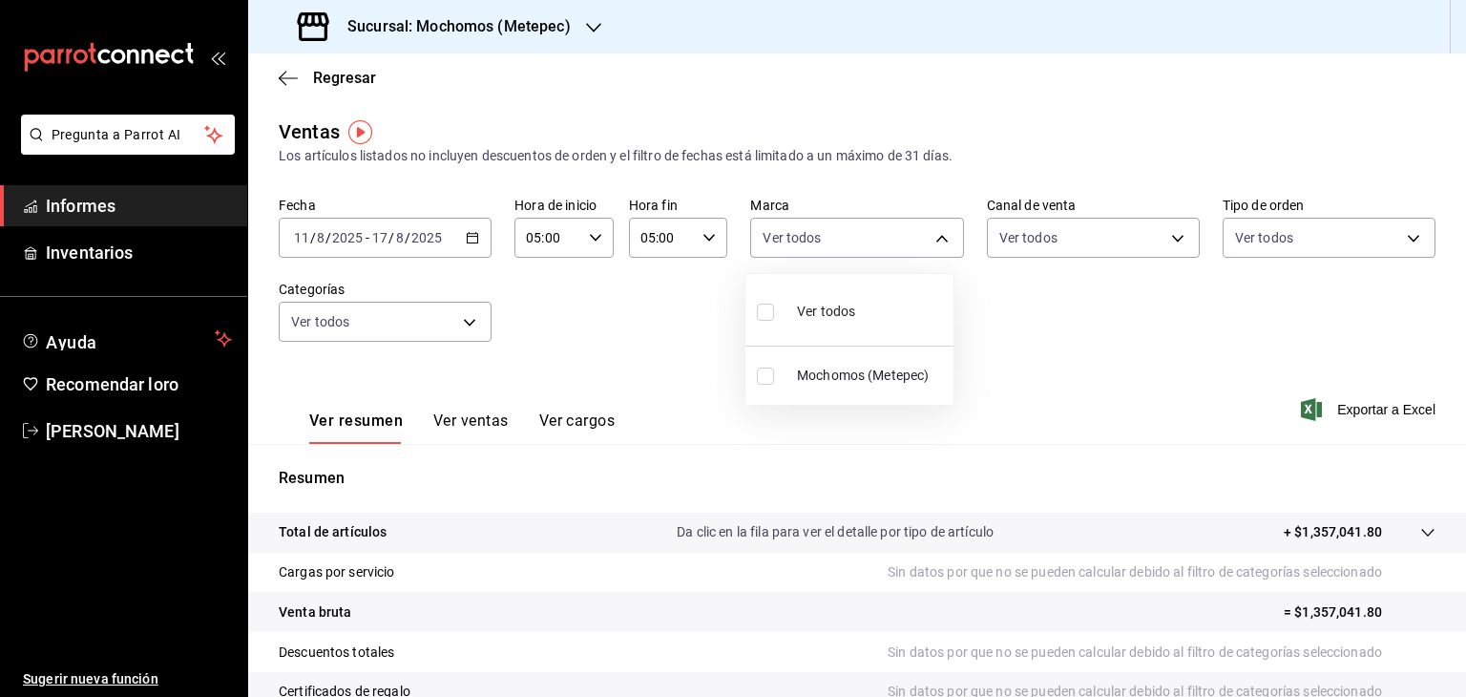
checkbox input "true"
click at [1136, 243] on div at bounding box center [733, 348] width 1466 height 697
click at [1136, 243] on body "Pregunta a Parrot AI Informes Inventarios Ayuda Recomendar loro Cristian Mercad…" at bounding box center [733, 348] width 1466 height 697
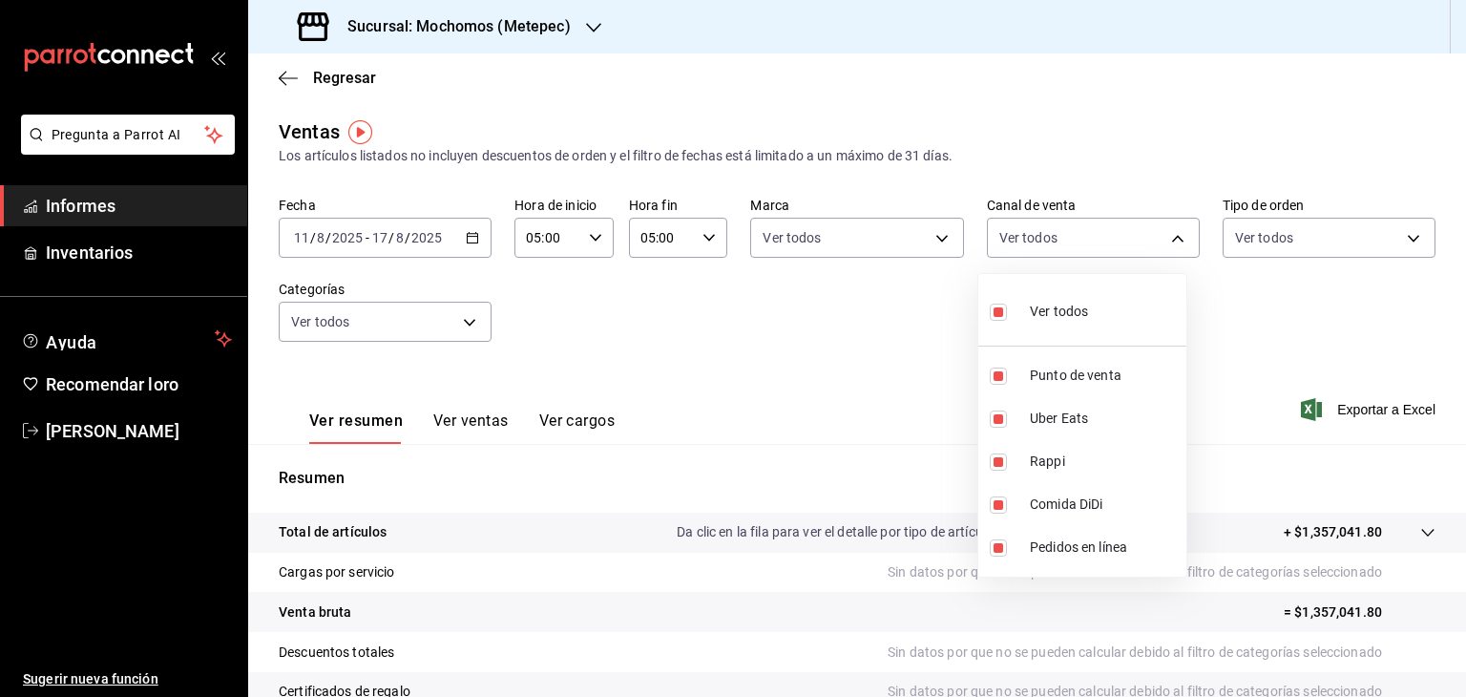
click at [1294, 238] on div at bounding box center [733, 348] width 1466 height 697
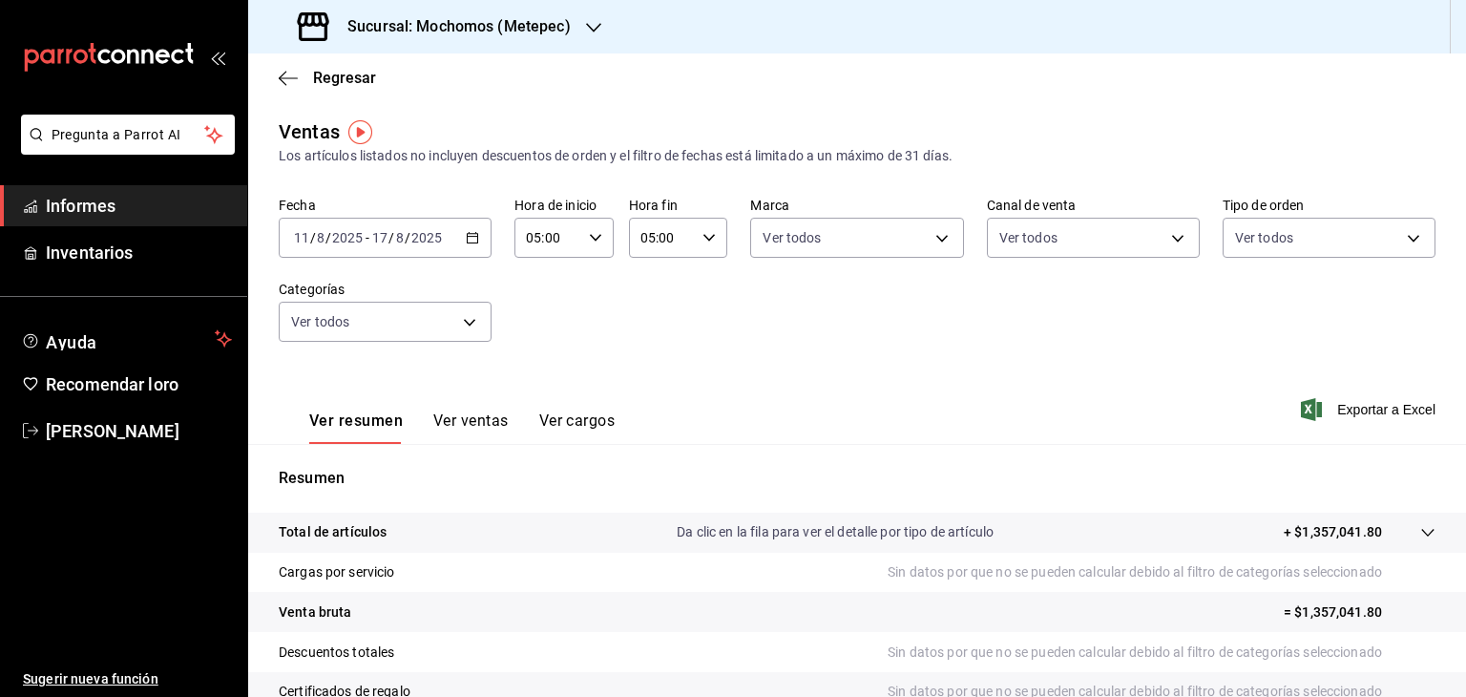
click at [1294, 238] on body "Pregunta a Parrot AI Informes Inventarios Ayuda Recomendar loro Cristian Mercad…" at bounding box center [733, 348] width 1466 height 697
click at [1162, 311] on div at bounding box center [733, 348] width 1466 height 697
click at [1391, 406] on font "Exportar a Excel" at bounding box center [1386, 409] width 98 height 15
